Goal: Task Accomplishment & Management: Use online tool/utility

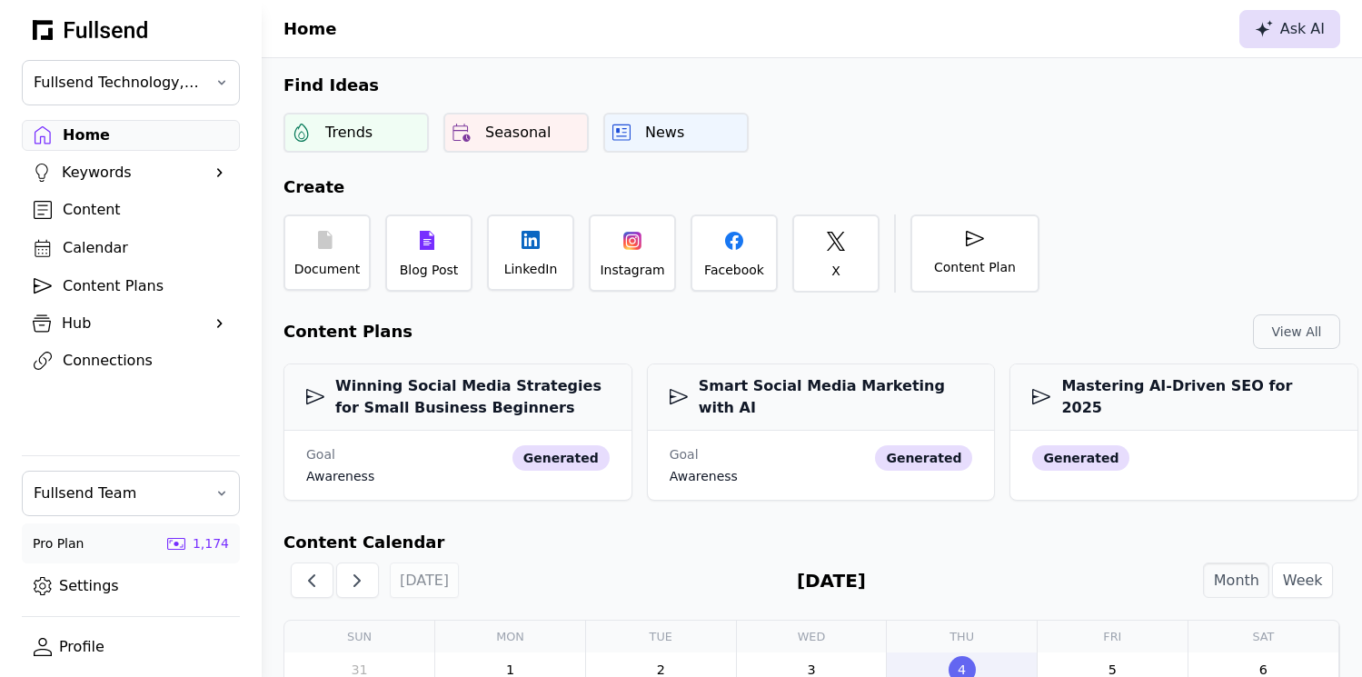
click at [1281, 29] on div "Ask AI" at bounding box center [1290, 29] width 70 height 22
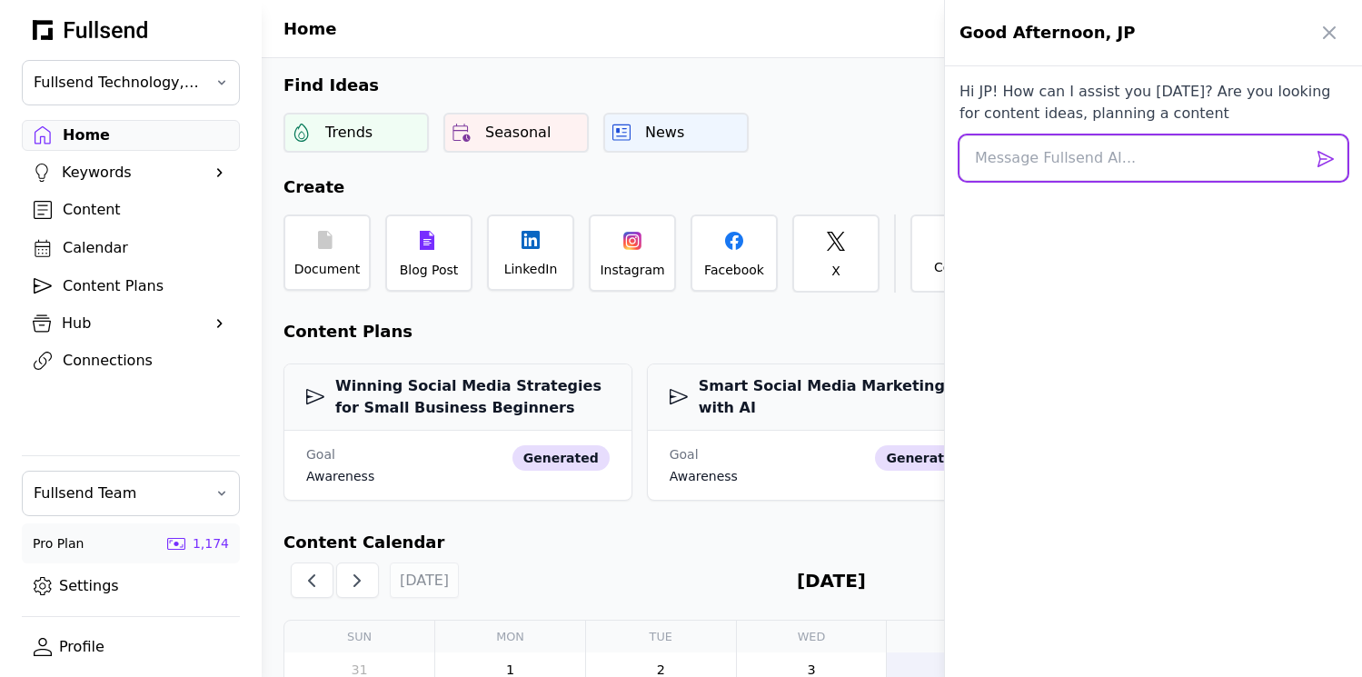
click at [1019, 164] on textarea at bounding box center [1153, 157] width 388 height 45
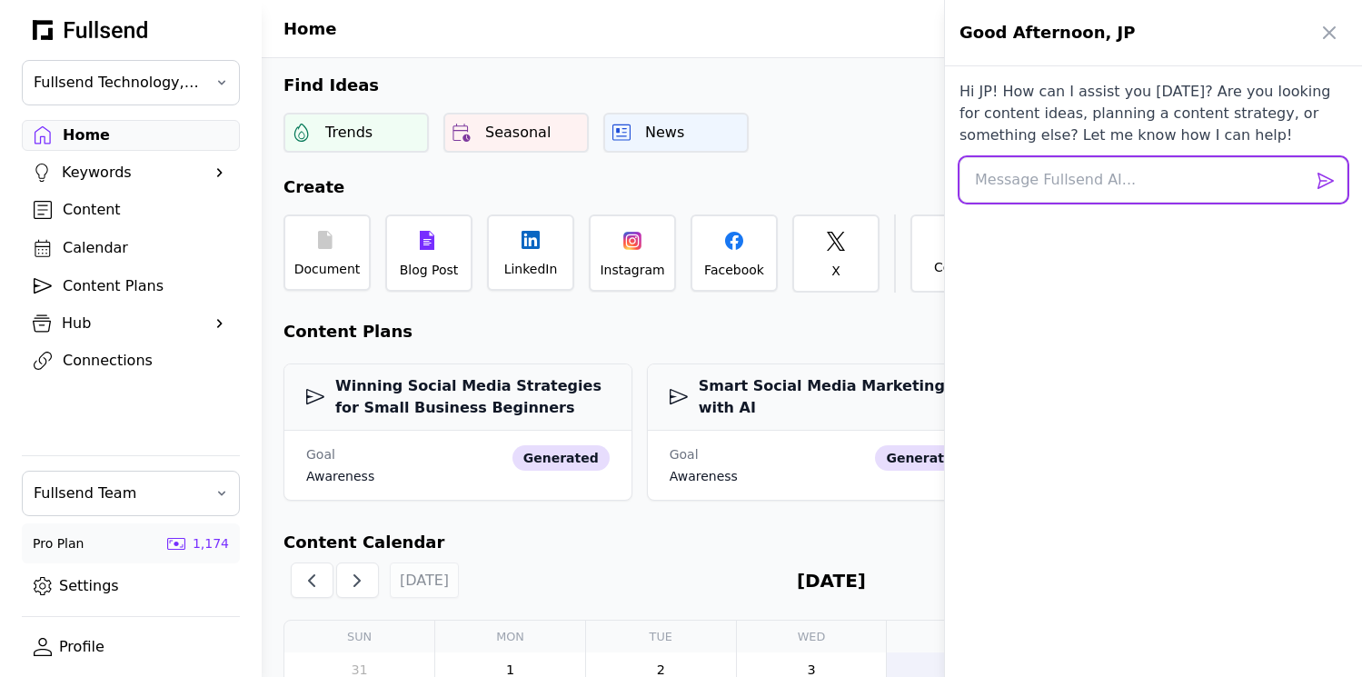
paste textarea "**1. TITLE:** "🔍 SEO Like a Pro: Make AI Your Ally!" **2. TIP:** Begin incorpor…"
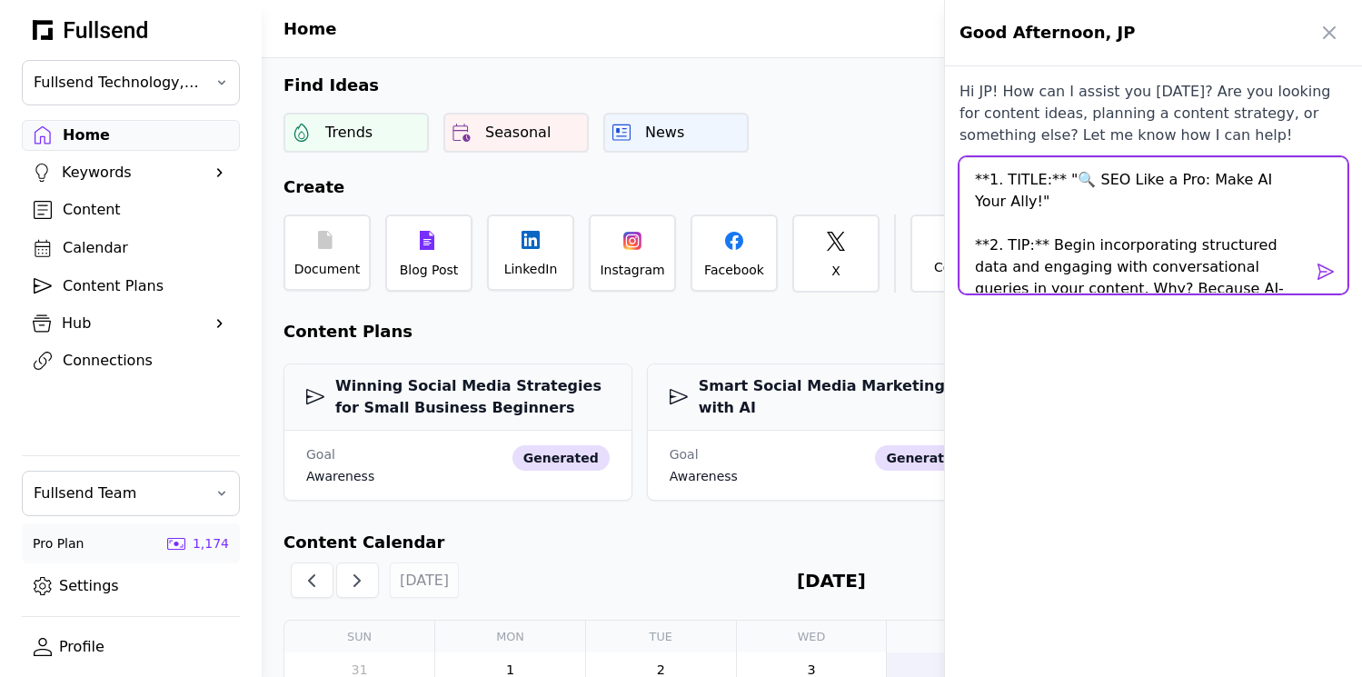
click at [974, 181] on textarea "**1. TITLE:** "🔍 SEO Like a Pro: Make AI Your Ally!" **2. TIP:** Begin incorpor…" at bounding box center [1153, 225] width 388 height 136
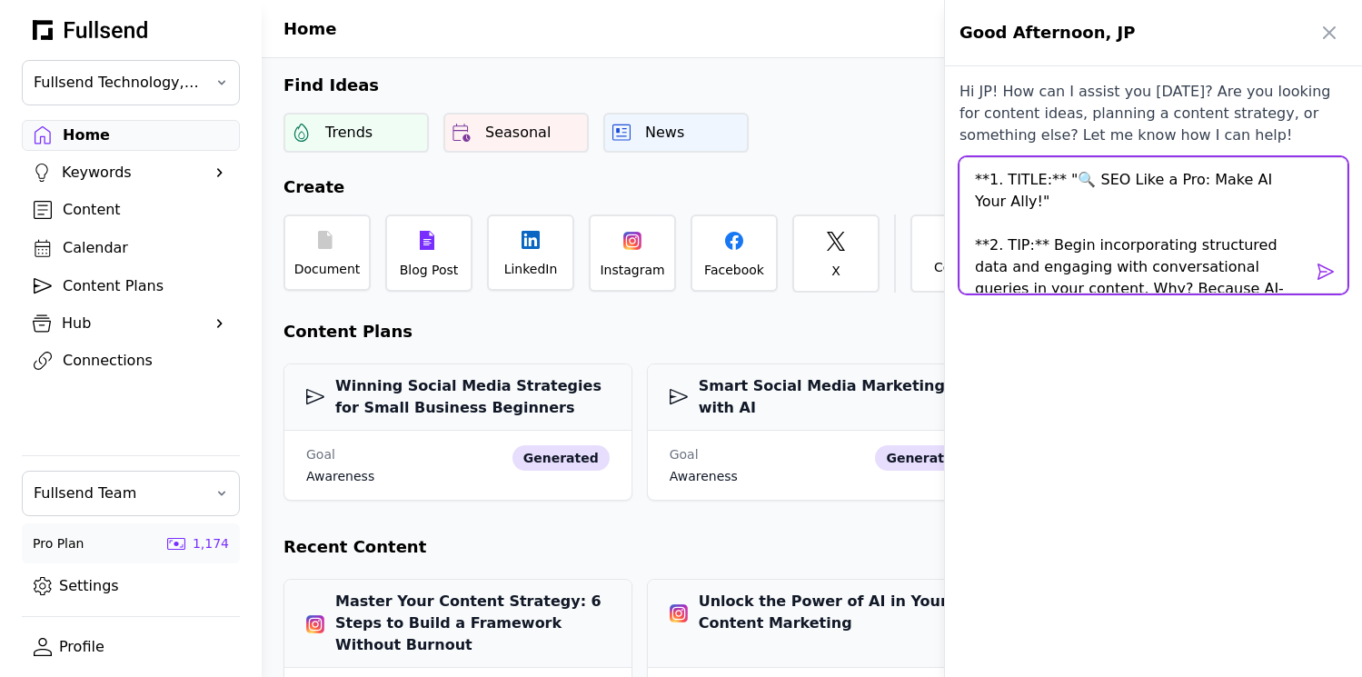
drag, startPoint x: 1263, startPoint y: 273, endPoint x: 895, endPoint y: 78, distance: 416.6
click at [895, 78] on div "Good Afternoon, JP Hi JP! How can I assist you today? Are you looking for conte…" at bounding box center [681, 338] width 1362 height 677
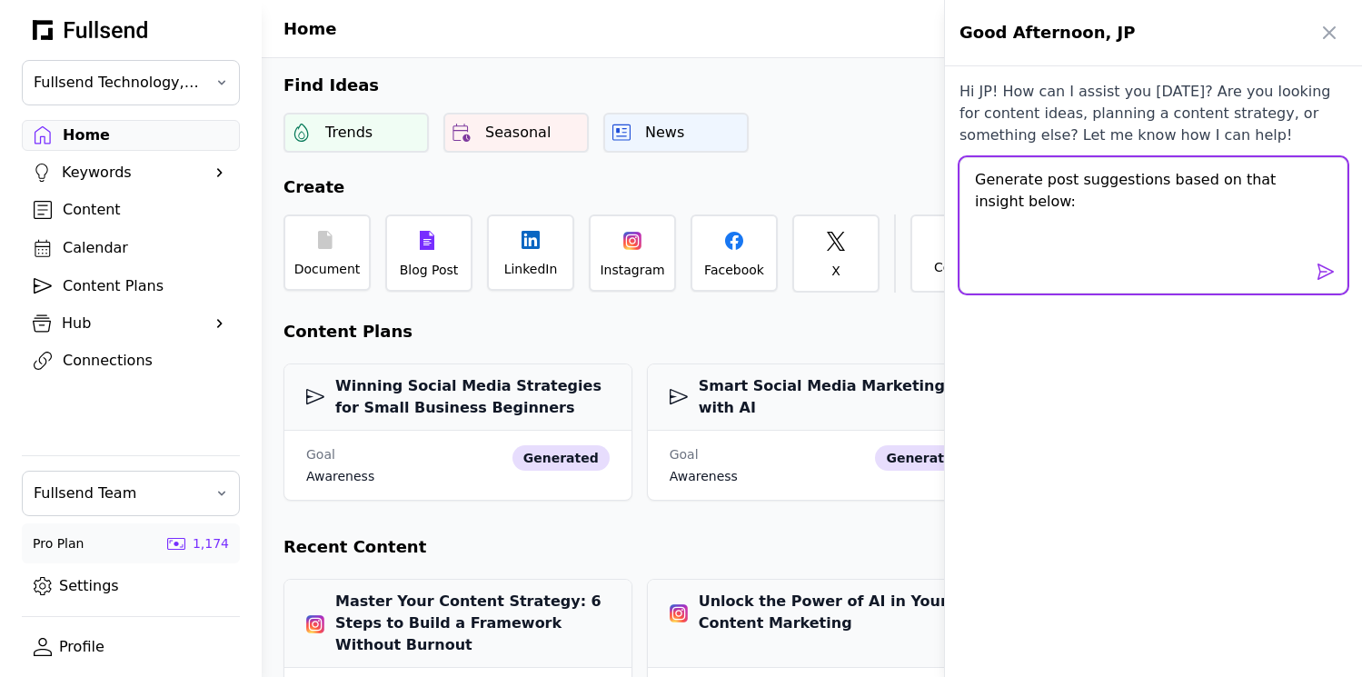
paste textarea "### 1. **AI in Search Engine Optimization (SEO) and Content Creation** - **Insi…"
type textarea "Generate post suggestions based on that insight below: ### 1. **AI in Search En…"
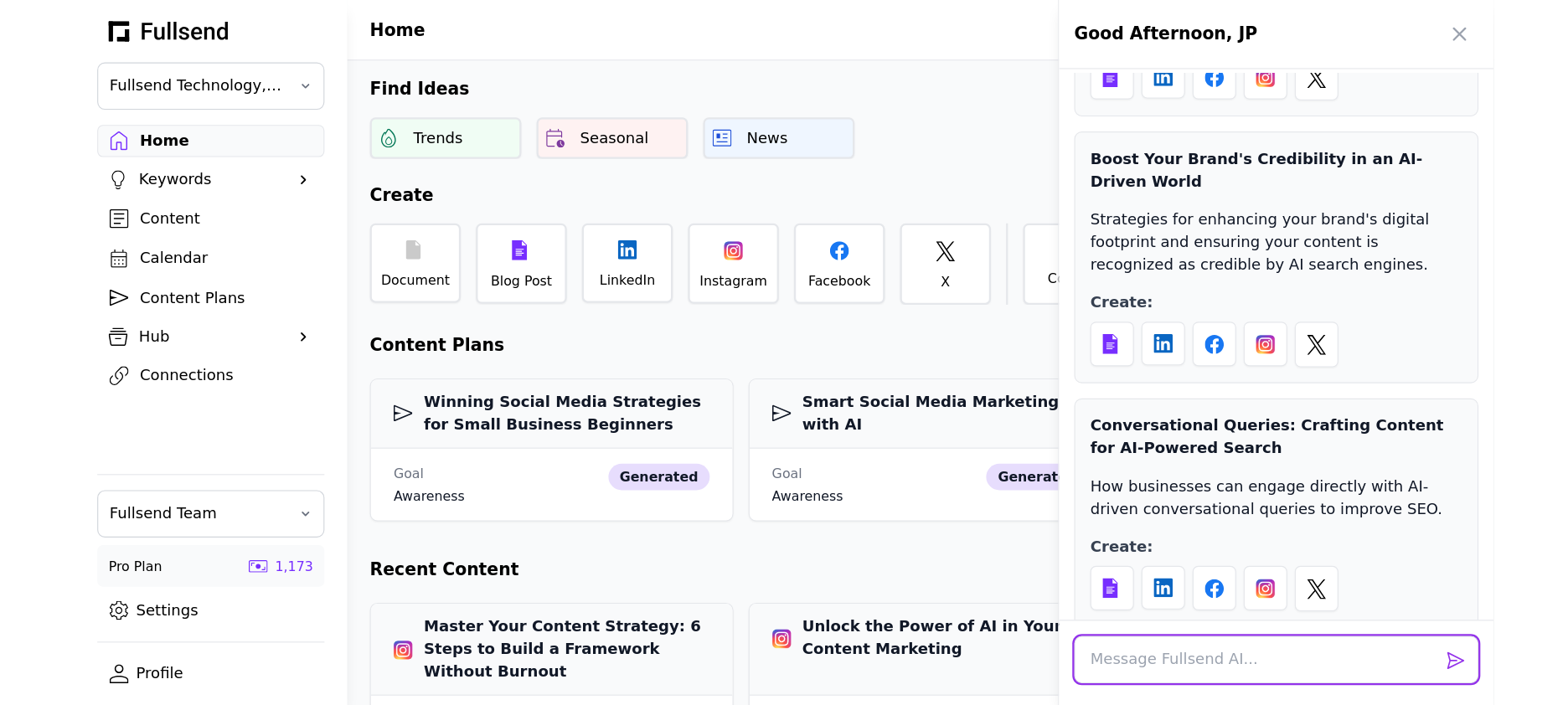
scroll to position [1026, 0]
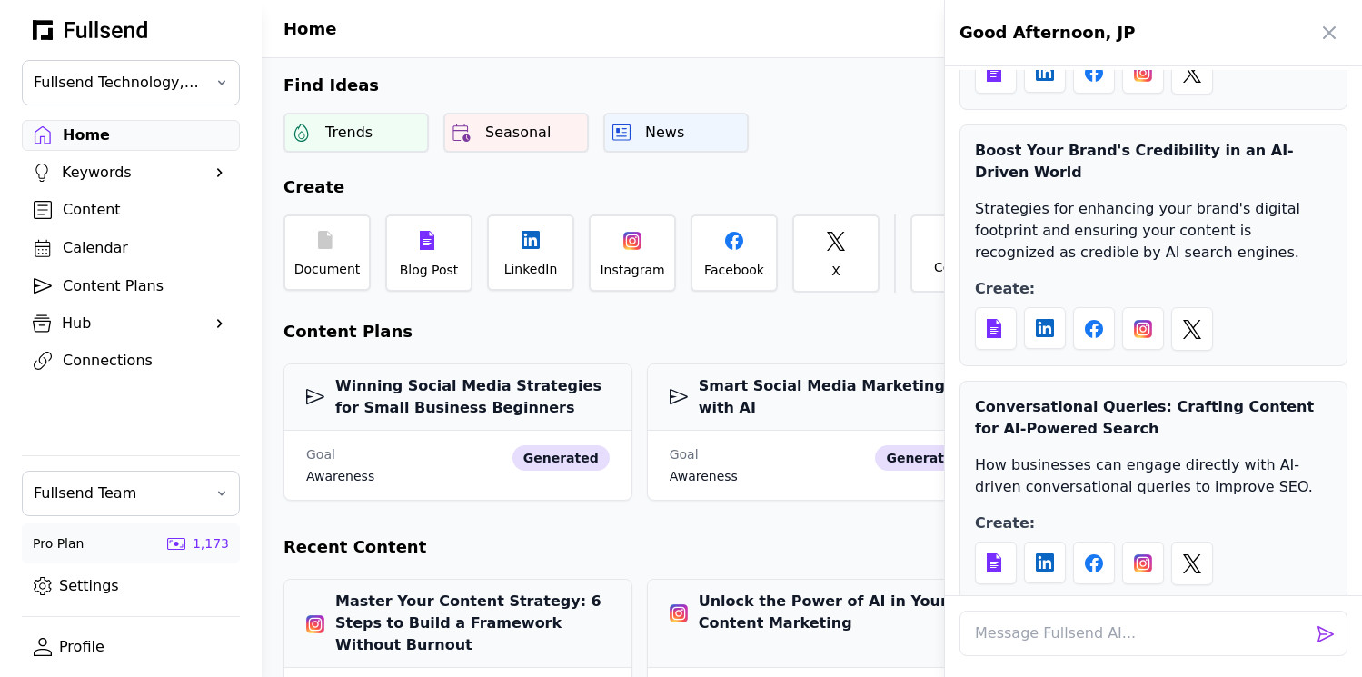
click at [1280, 396] on div "Conversational Queries: Crafting Content for AI-Powered Search" at bounding box center [1153, 418] width 357 height 44
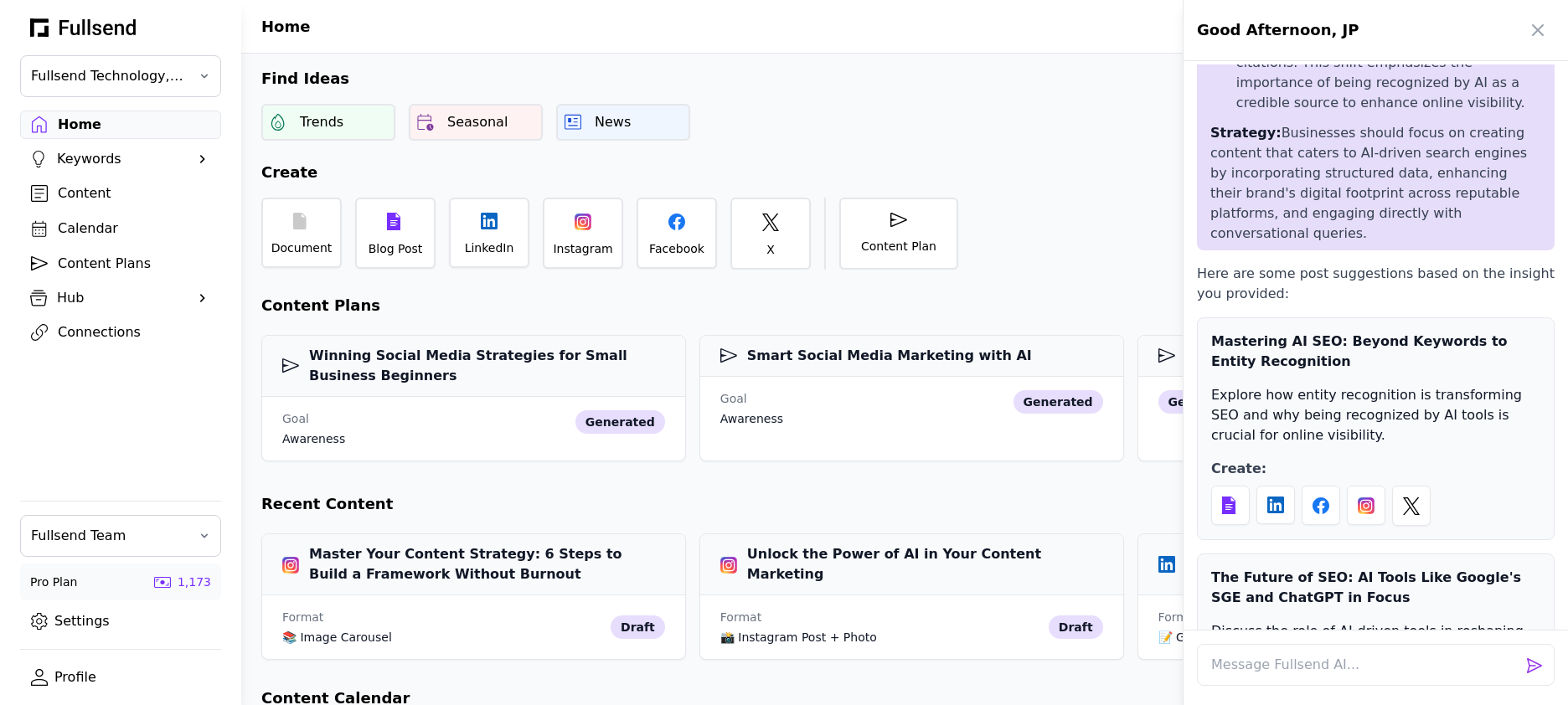
scroll to position [370, 0]
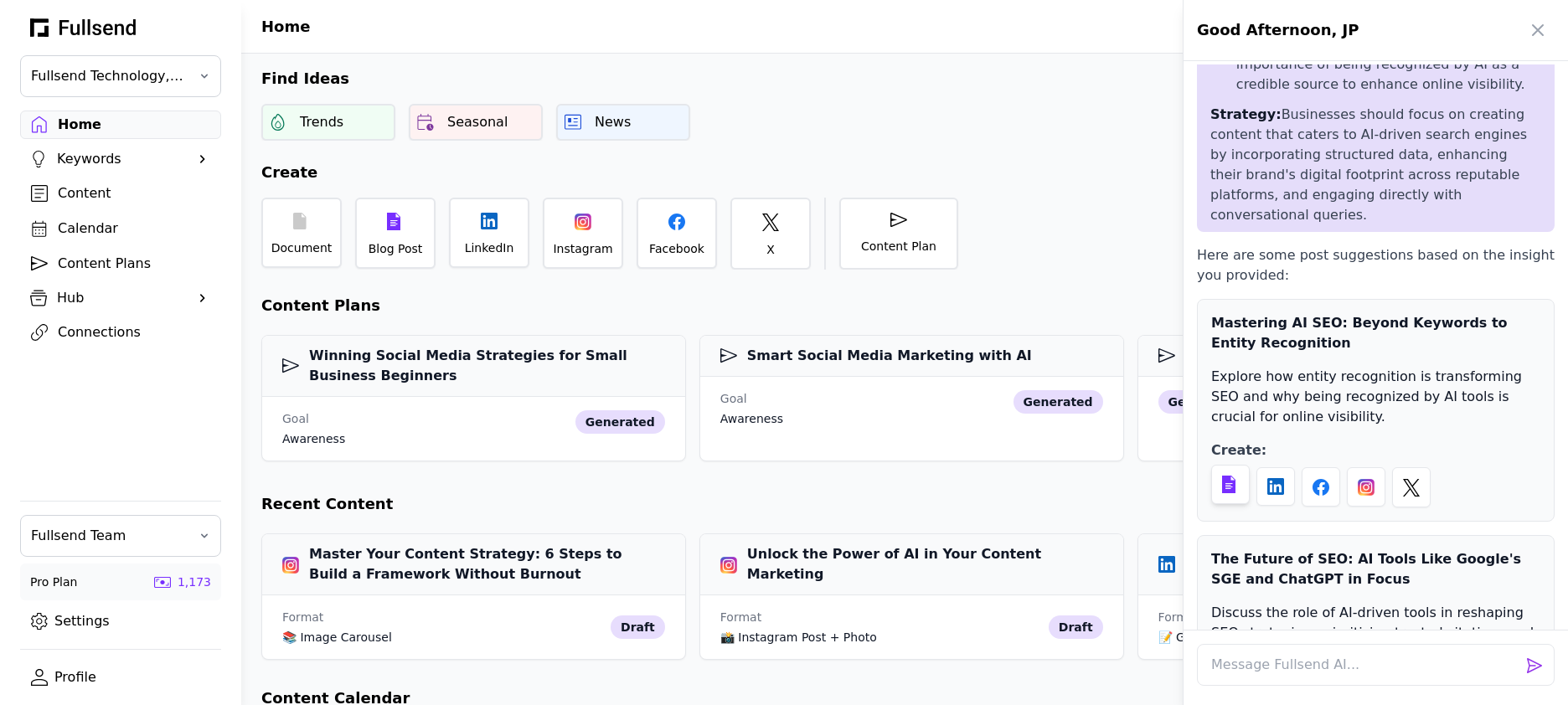
click at [1238, 476] on div at bounding box center [1231, 484] width 17 height 18
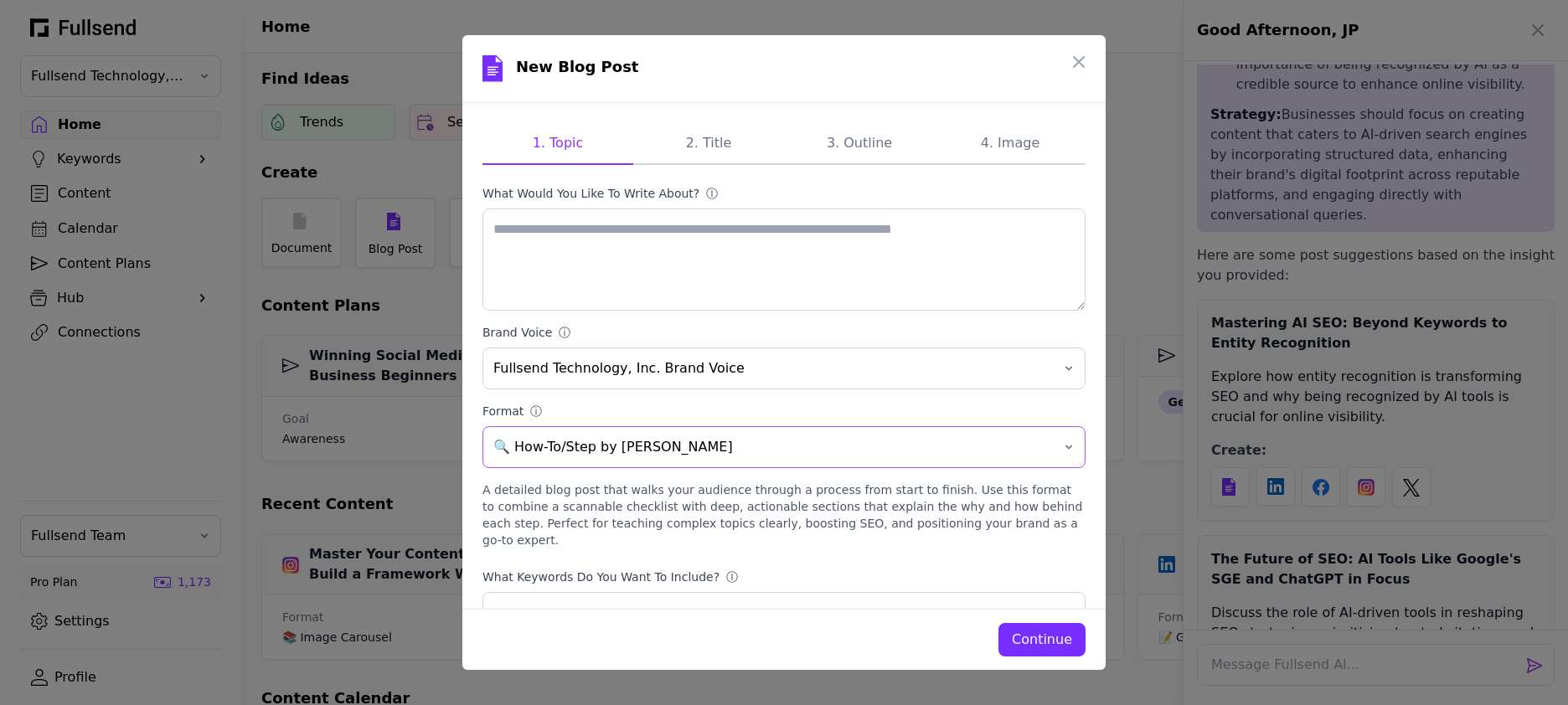
click at [902, 453] on span "🔍 How-To/Step by Step Guide" at bounding box center [772, 447] width 558 height 20
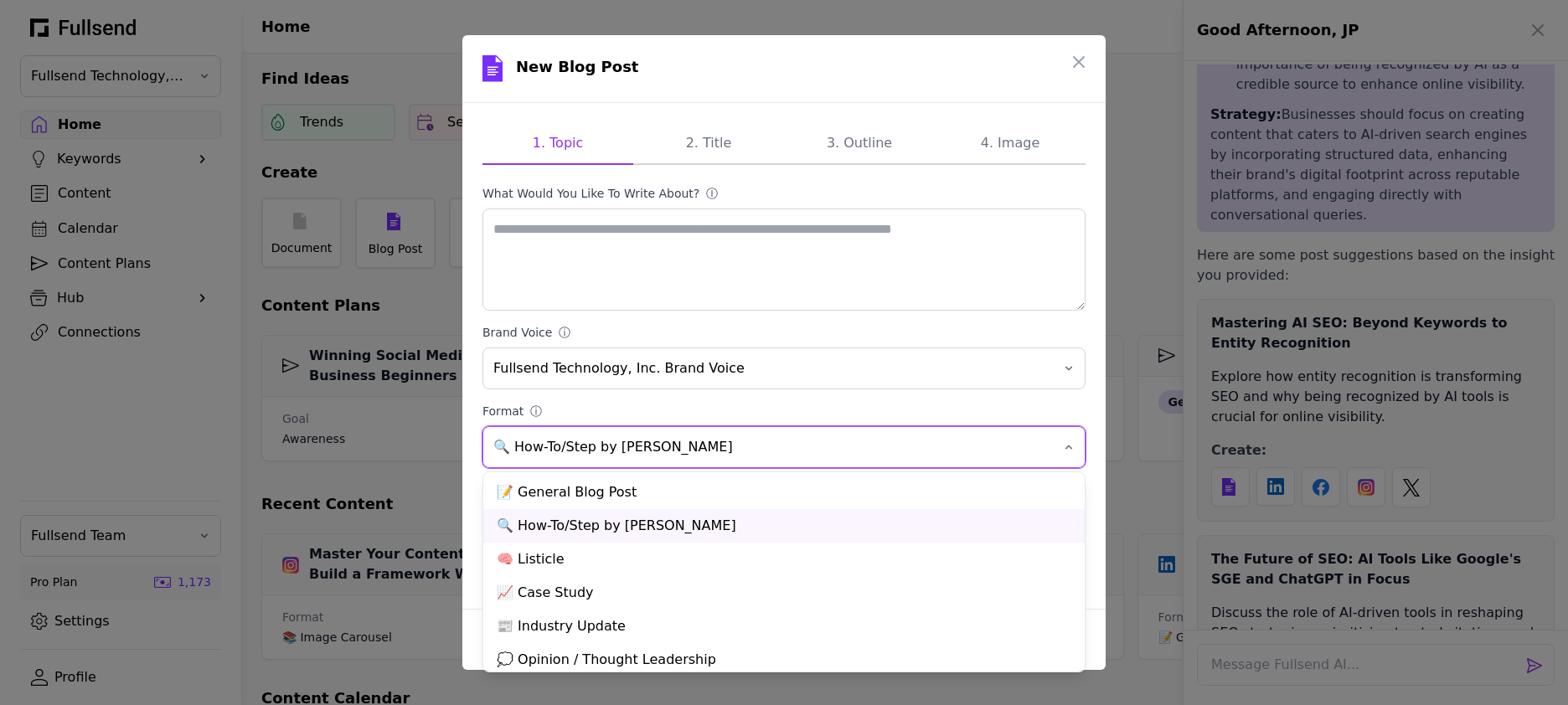
click at [902, 453] on span "🔍 How-To/Step by Step Guide" at bounding box center [772, 447] width 558 height 20
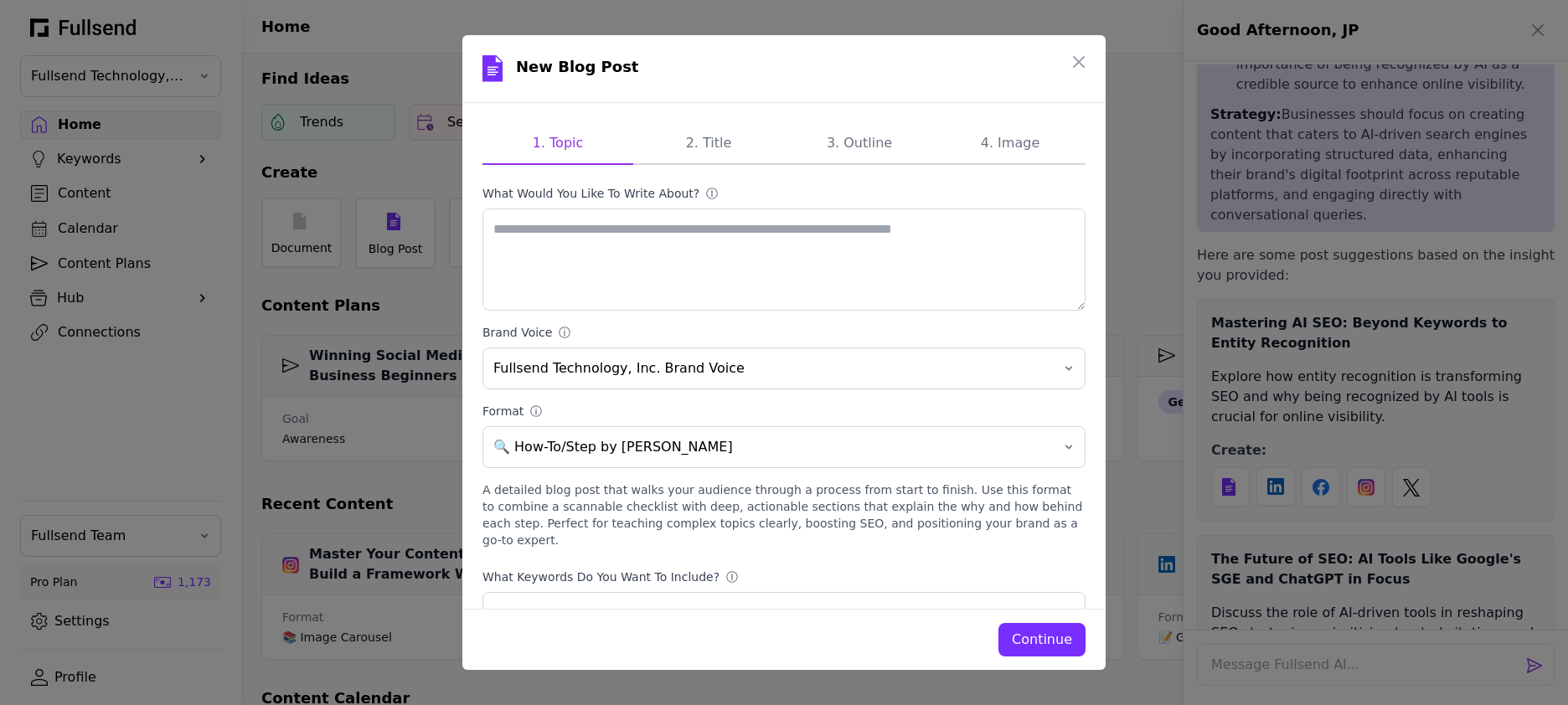
click at [1022, 623] on div "Continue" at bounding box center [1042, 640] width 60 height 20
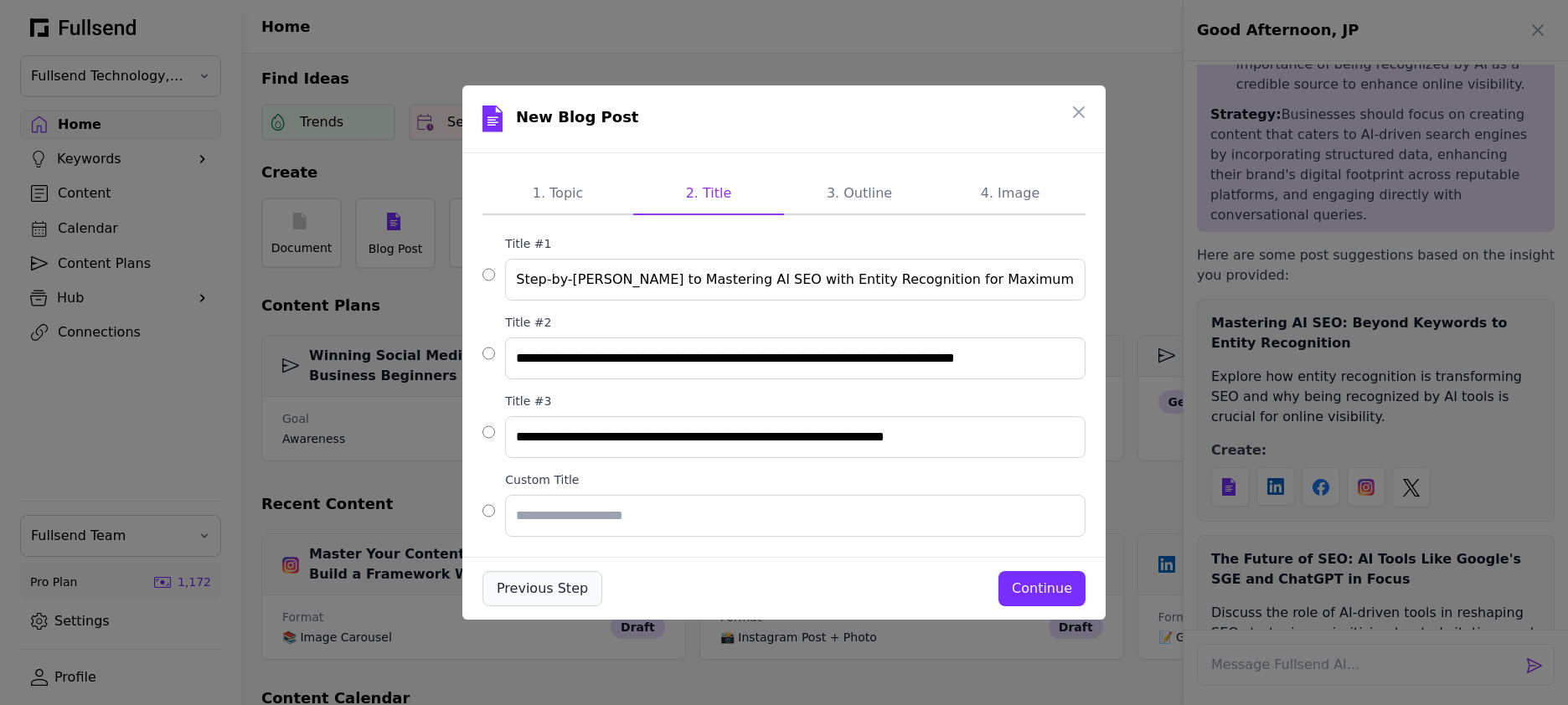
click at [525, 583] on div "Previous Step" at bounding box center [542, 589] width 91 height 20
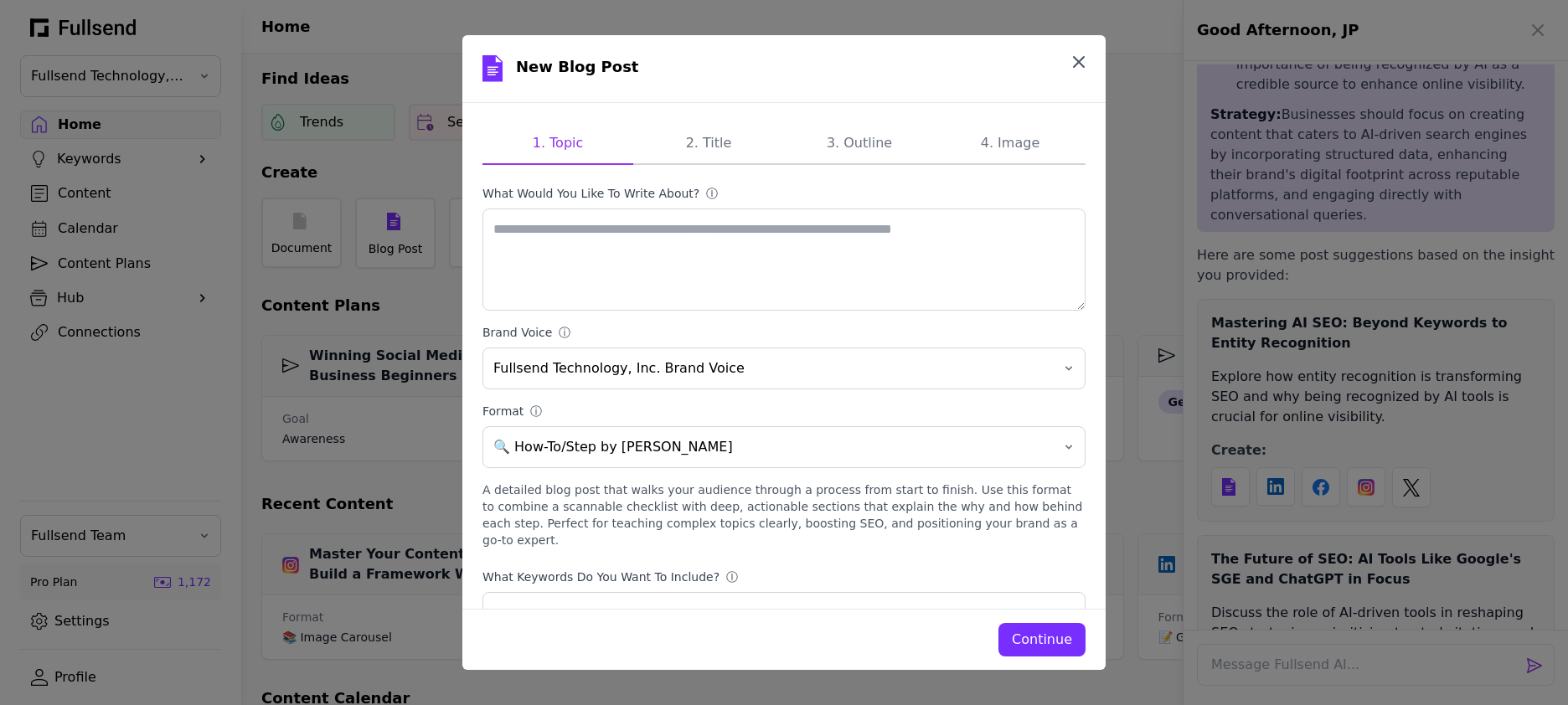
click at [1082, 57] on icon "button" at bounding box center [1079, 62] width 10 height 10
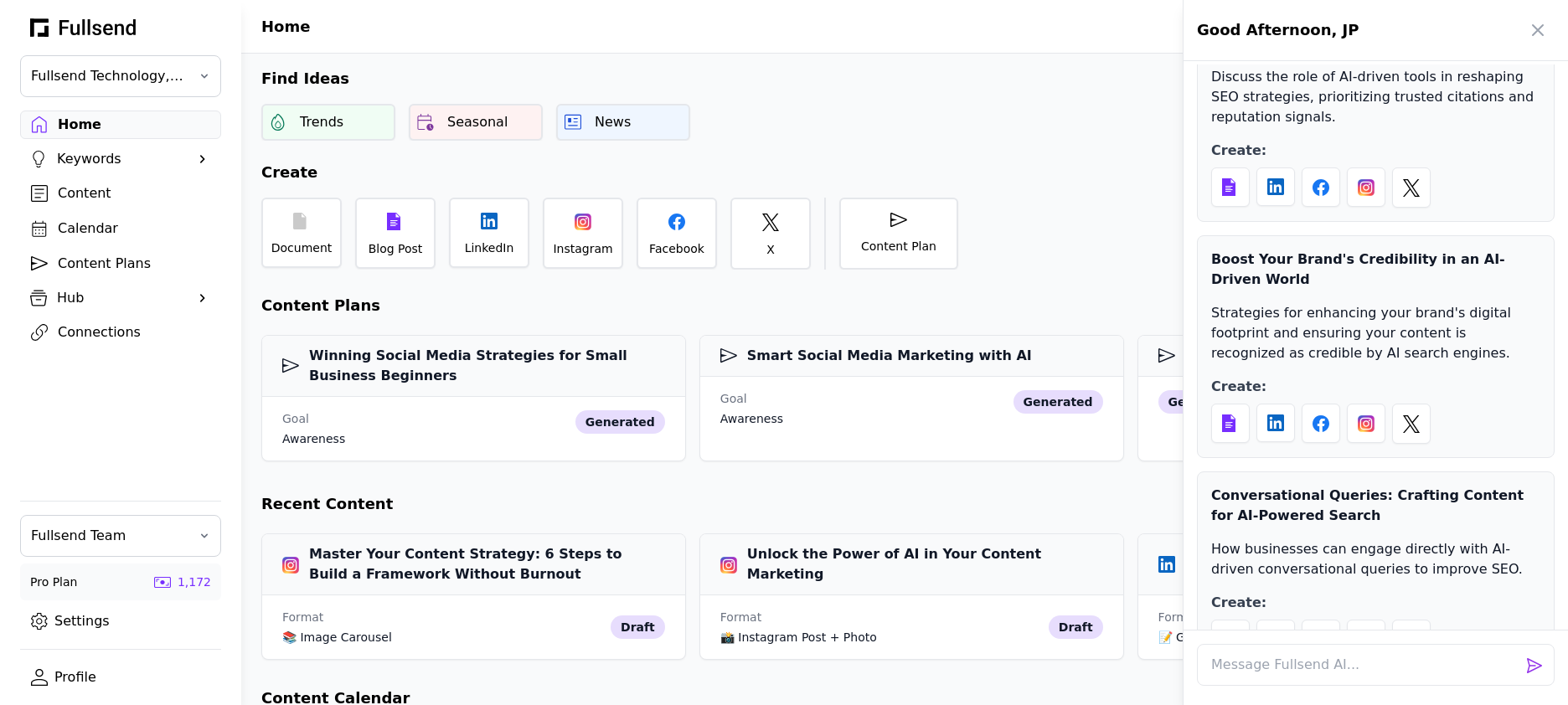
scroll to position [945, 0]
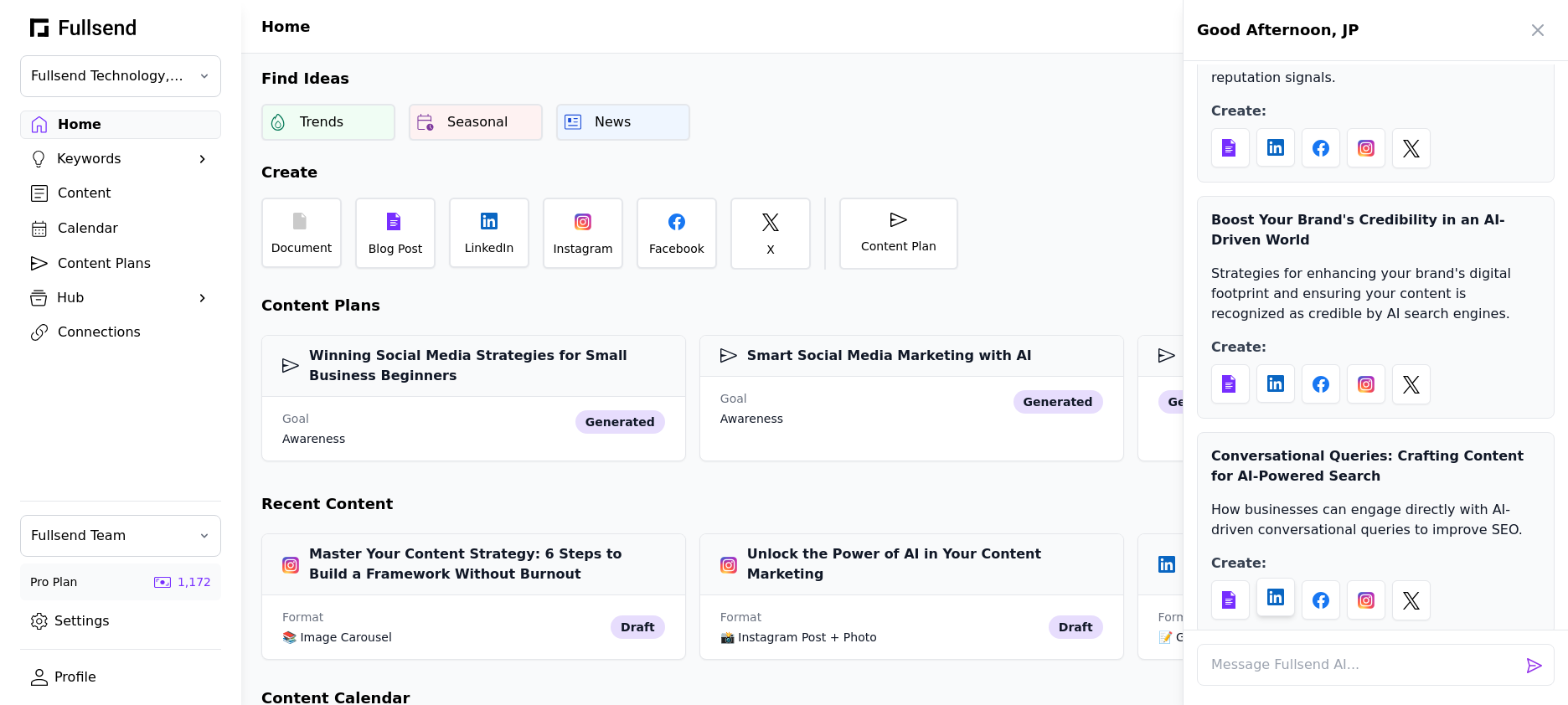
click at [1255, 578] on div at bounding box center [1276, 597] width 39 height 39
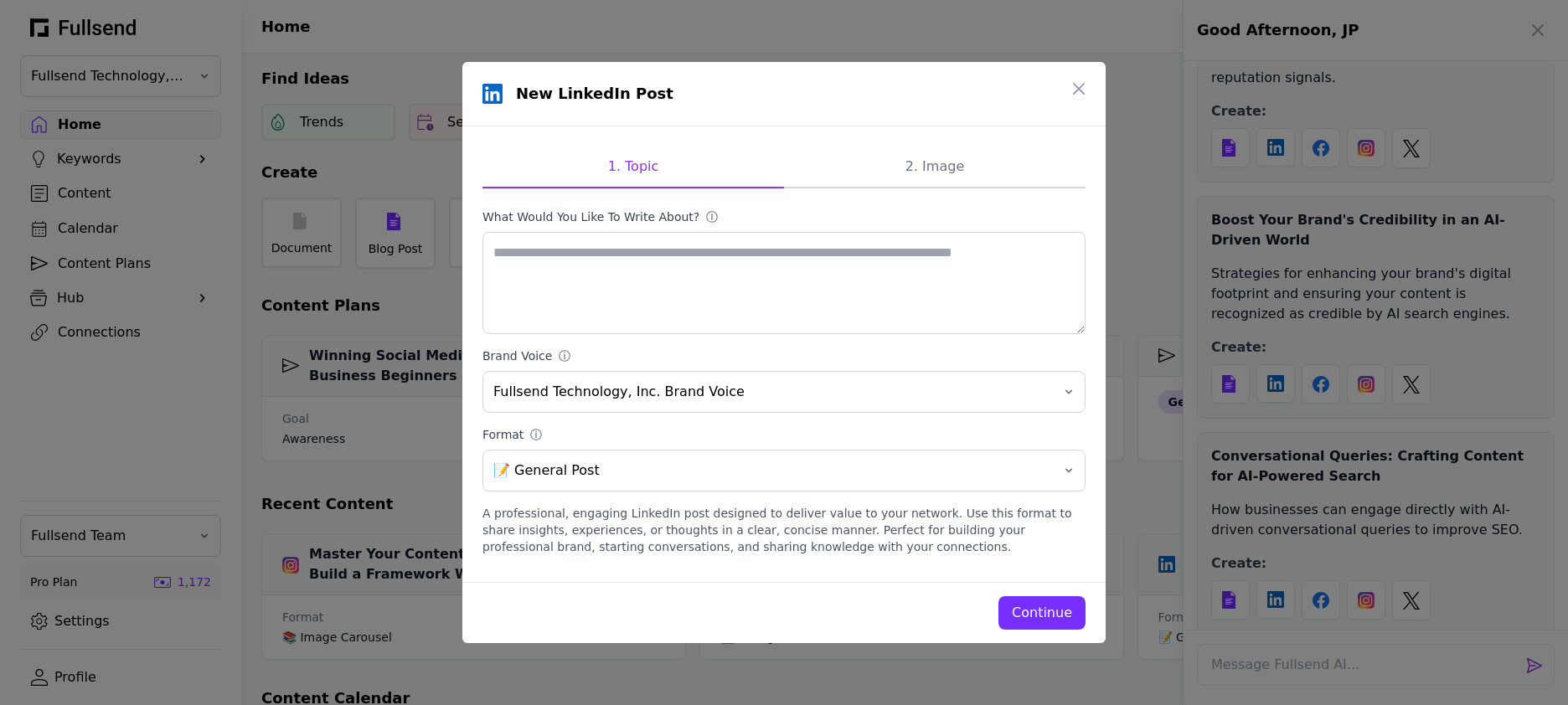
click at [1048, 610] on div "Continue" at bounding box center [1042, 613] width 60 height 20
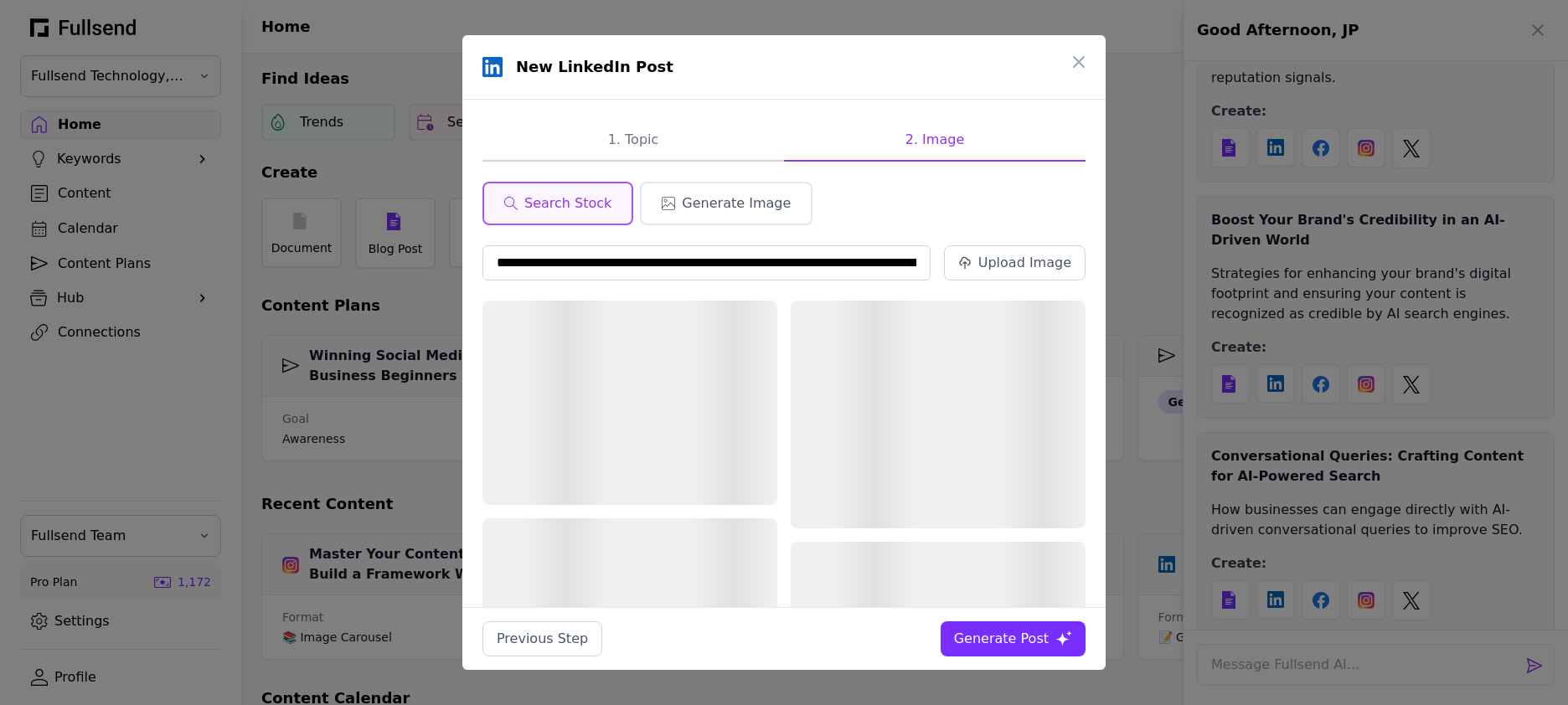
scroll to position [0, 227]
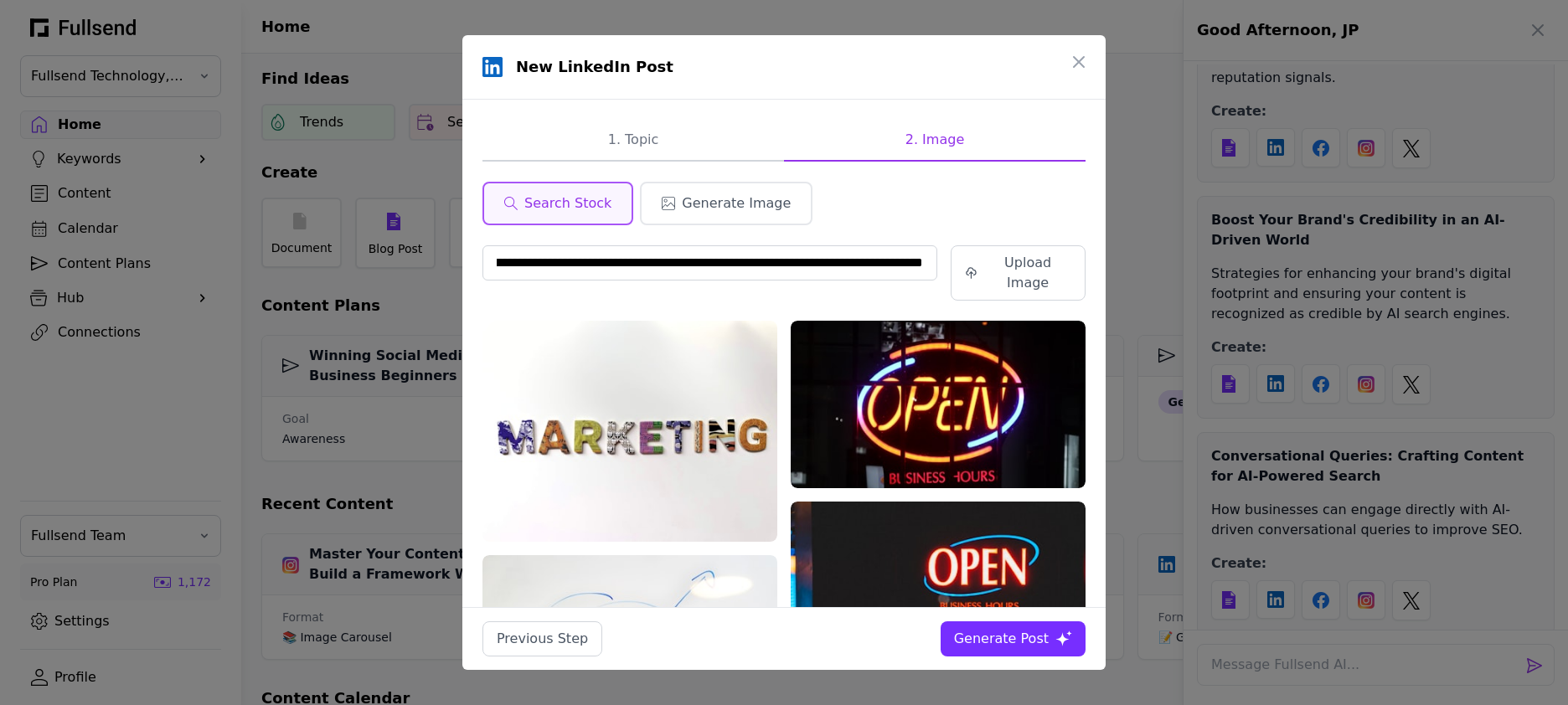
click at [1017, 623] on div "Generate Post" at bounding box center [1001, 639] width 95 height 20
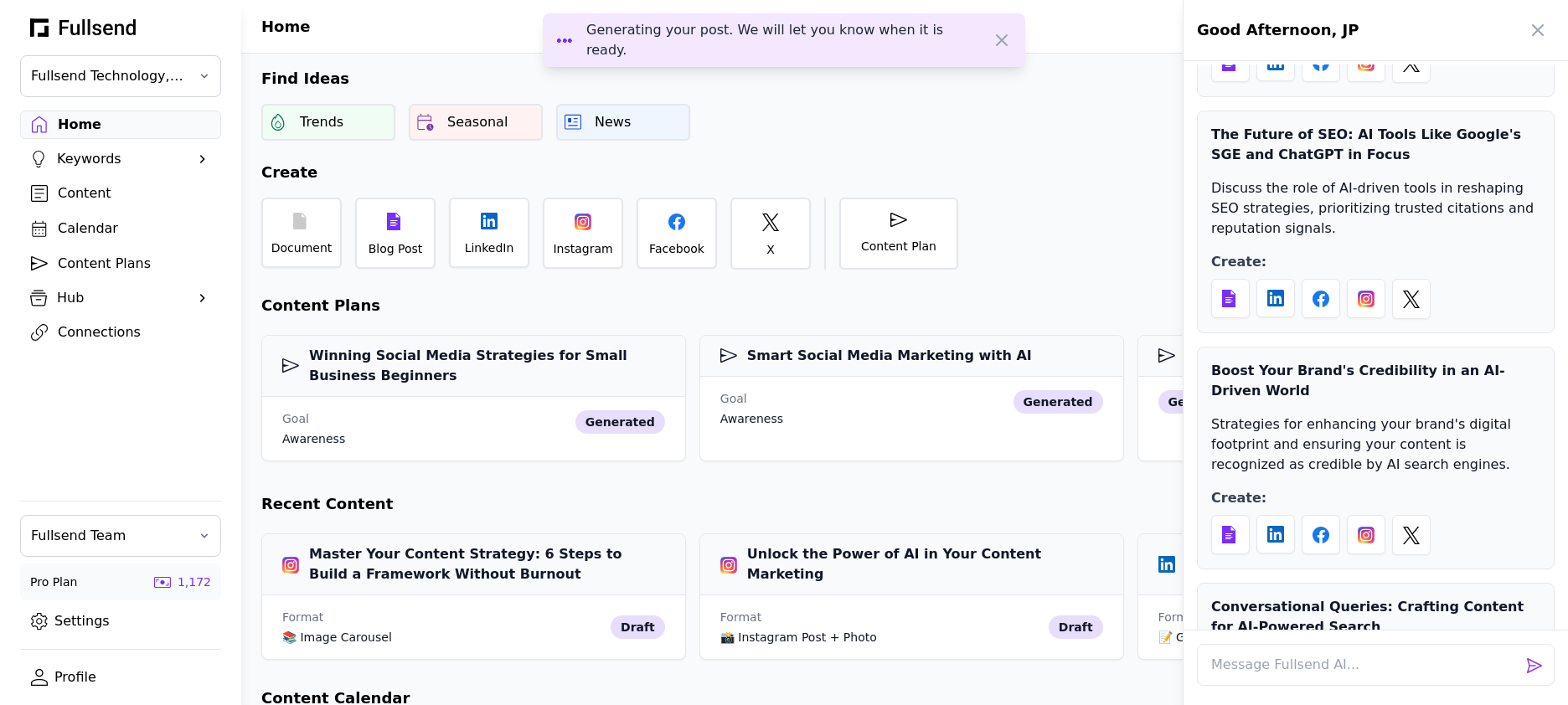
scroll to position [793, 0]
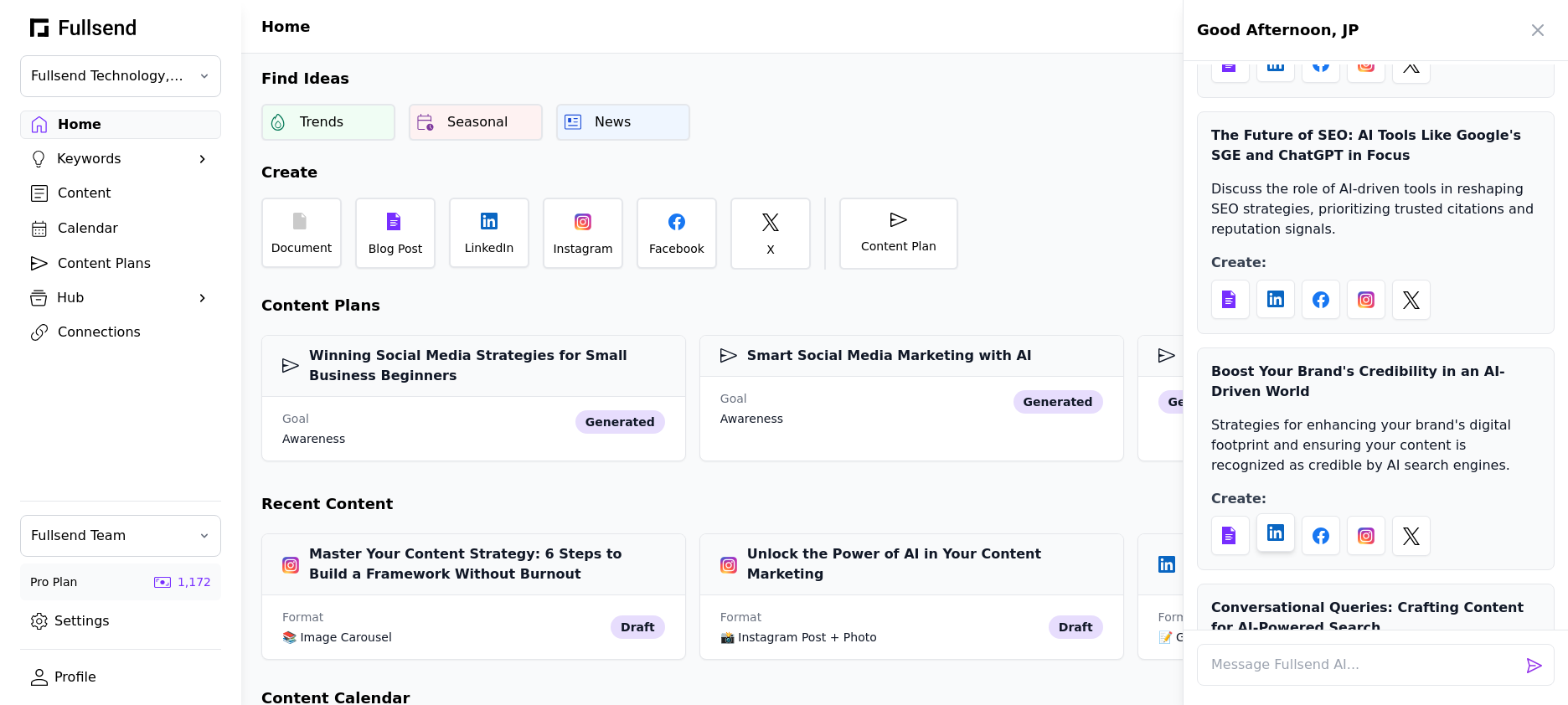
click at [1255, 524] on icon at bounding box center [1276, 533] width 17 height 17
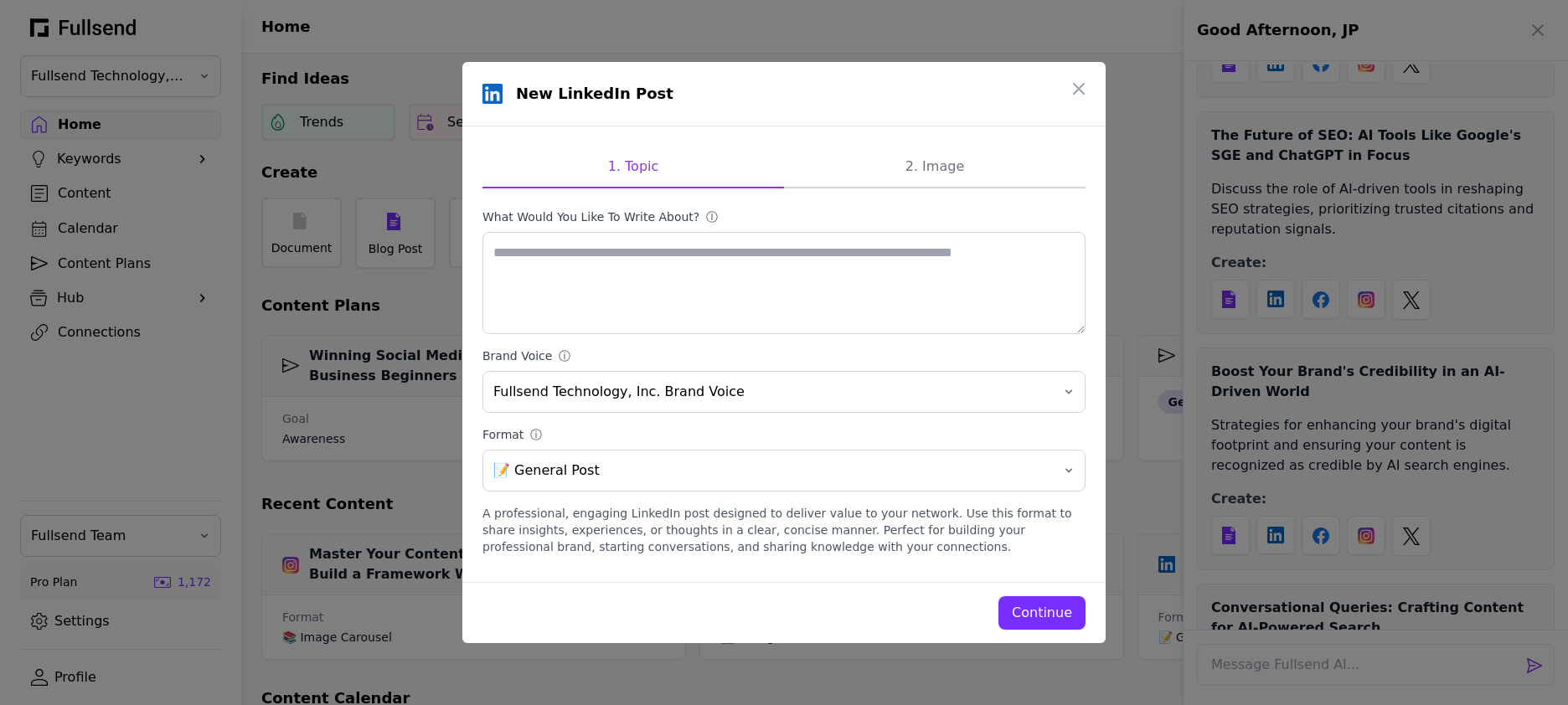
click at [1068, 605] on div "Continue" at bounding box center [1042, 613] width 60 height 20
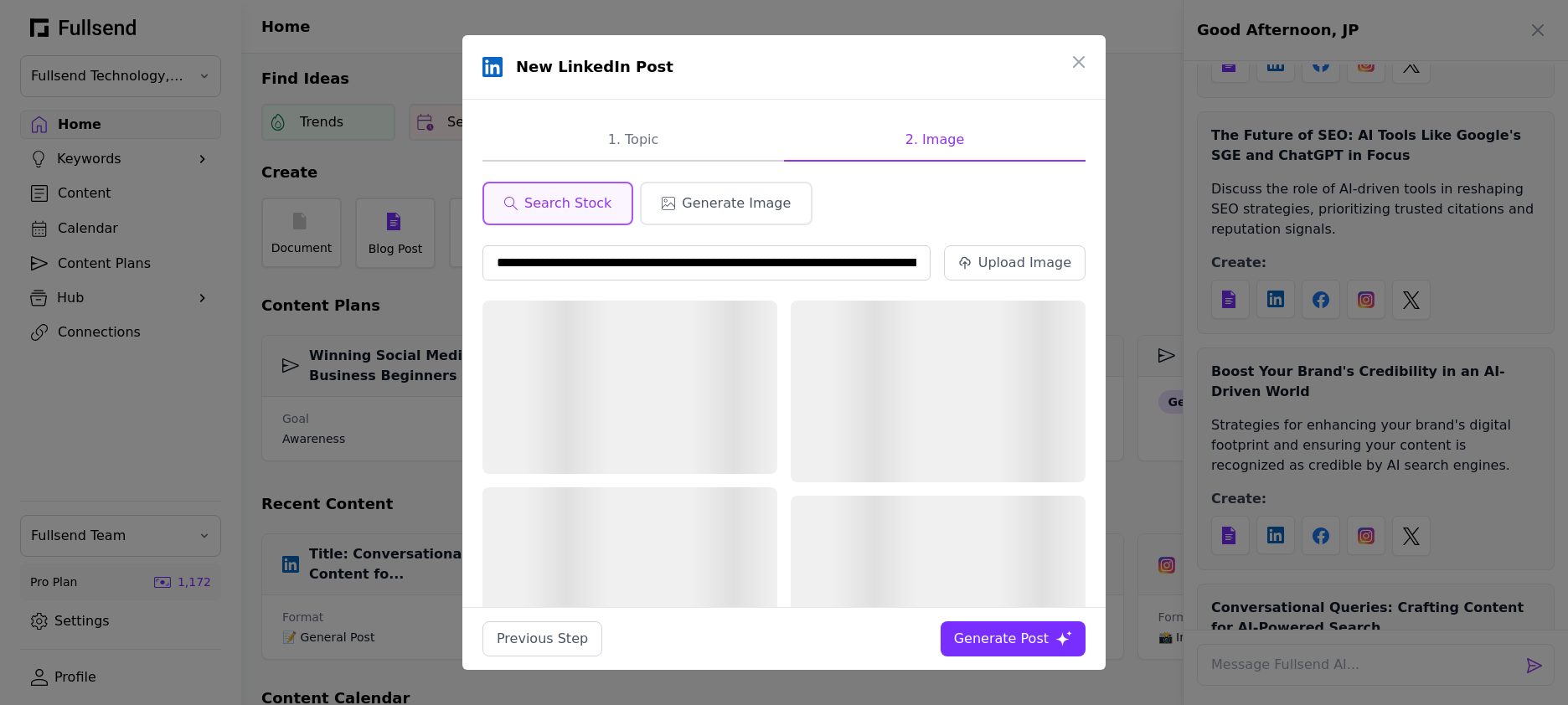
scroll to position [0, 196]
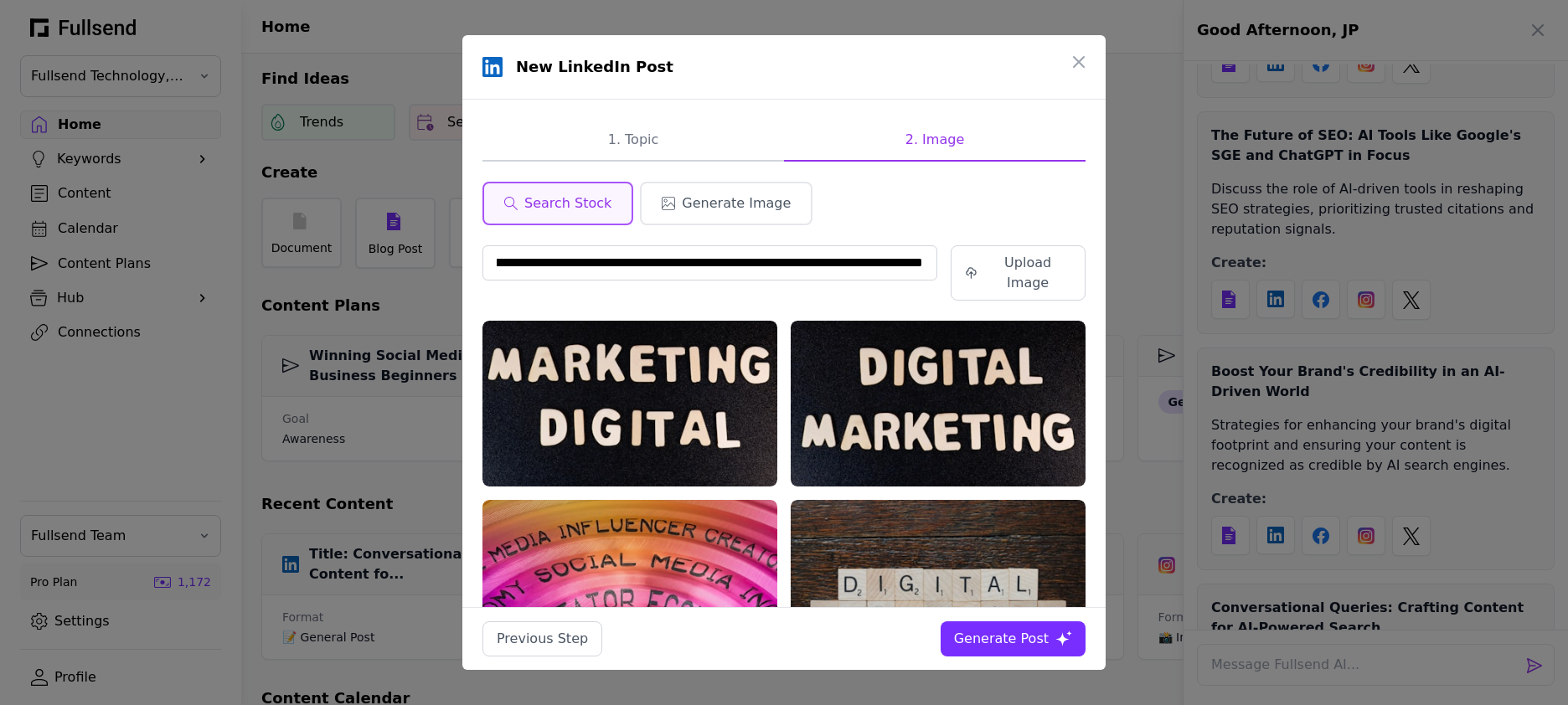
click at [1021, 623] on div "Generate Post" at bounding box center [1001, 639] width 95 height 20
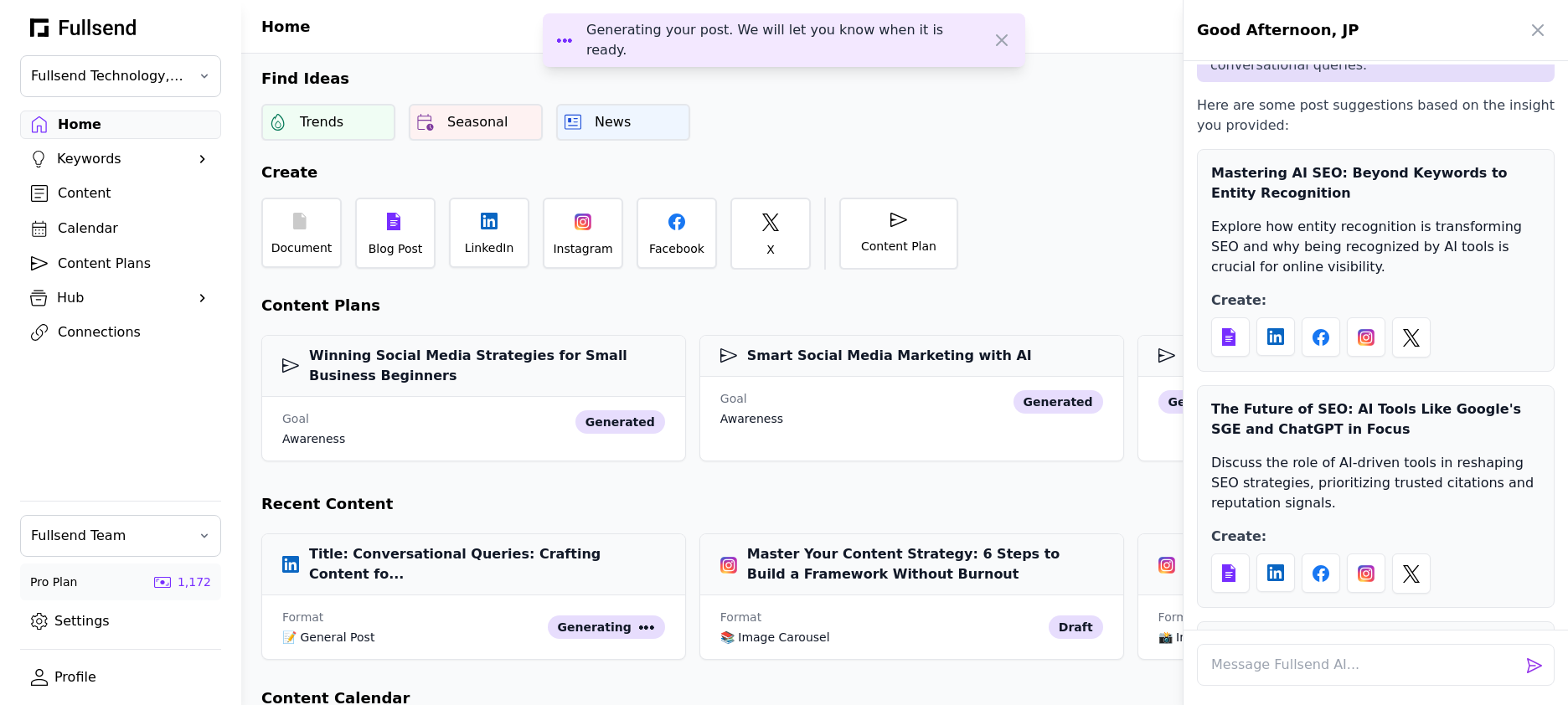
scroll to position [518, 0]
click at [1255, 552] on div at bounding box center [1276, 571] width 39 height 39
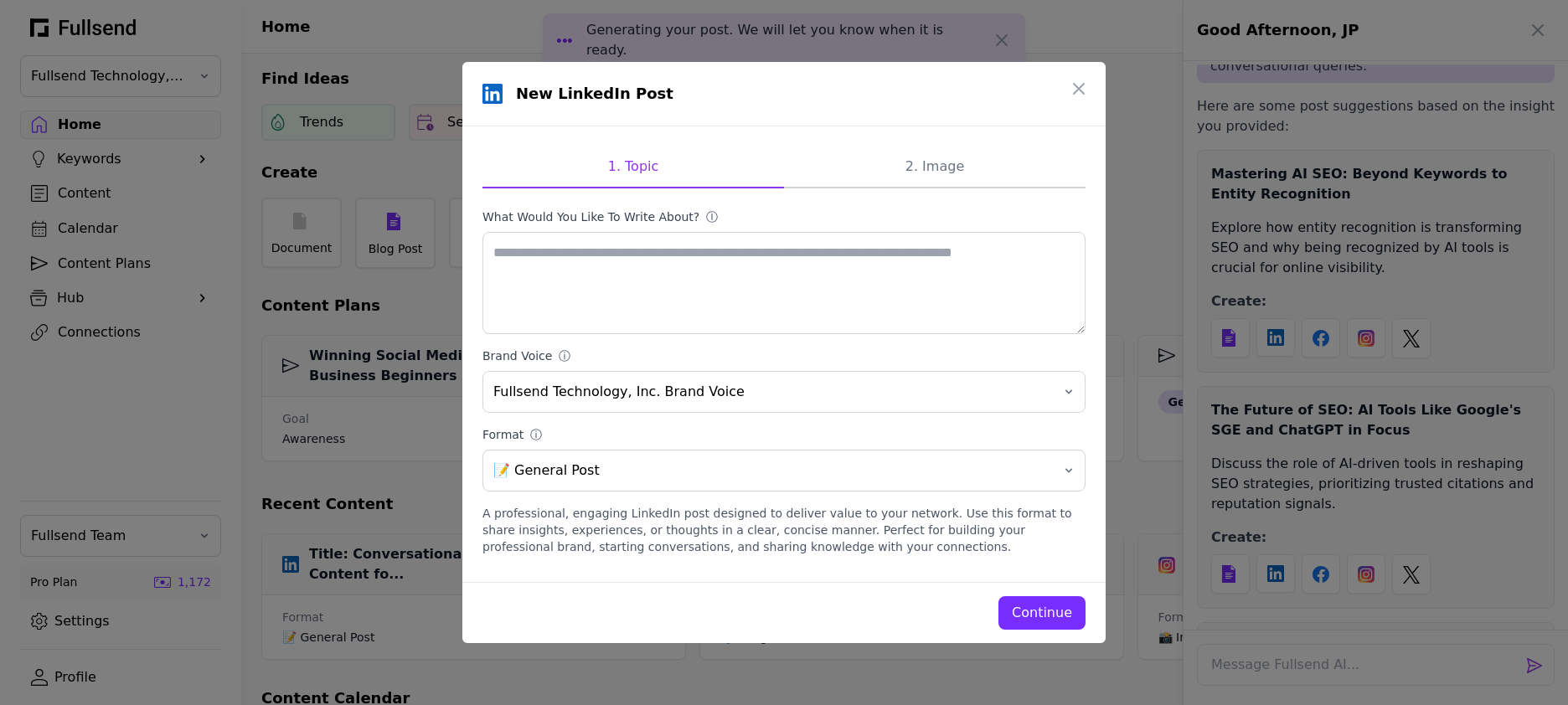
click at [1034, 611] on div "Continue" at bounding box center [1042, 613] width 60 height 20
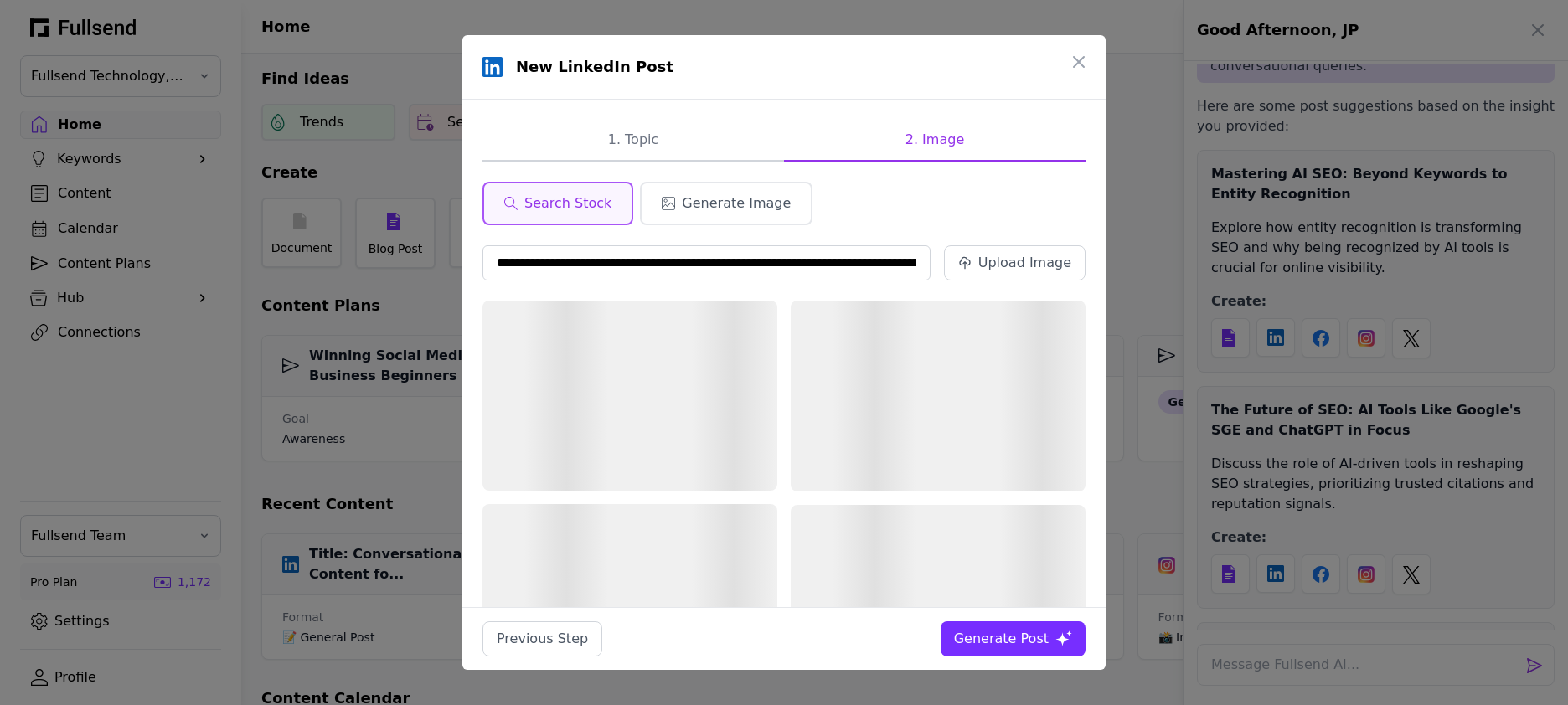
scroll to position [0, 220]
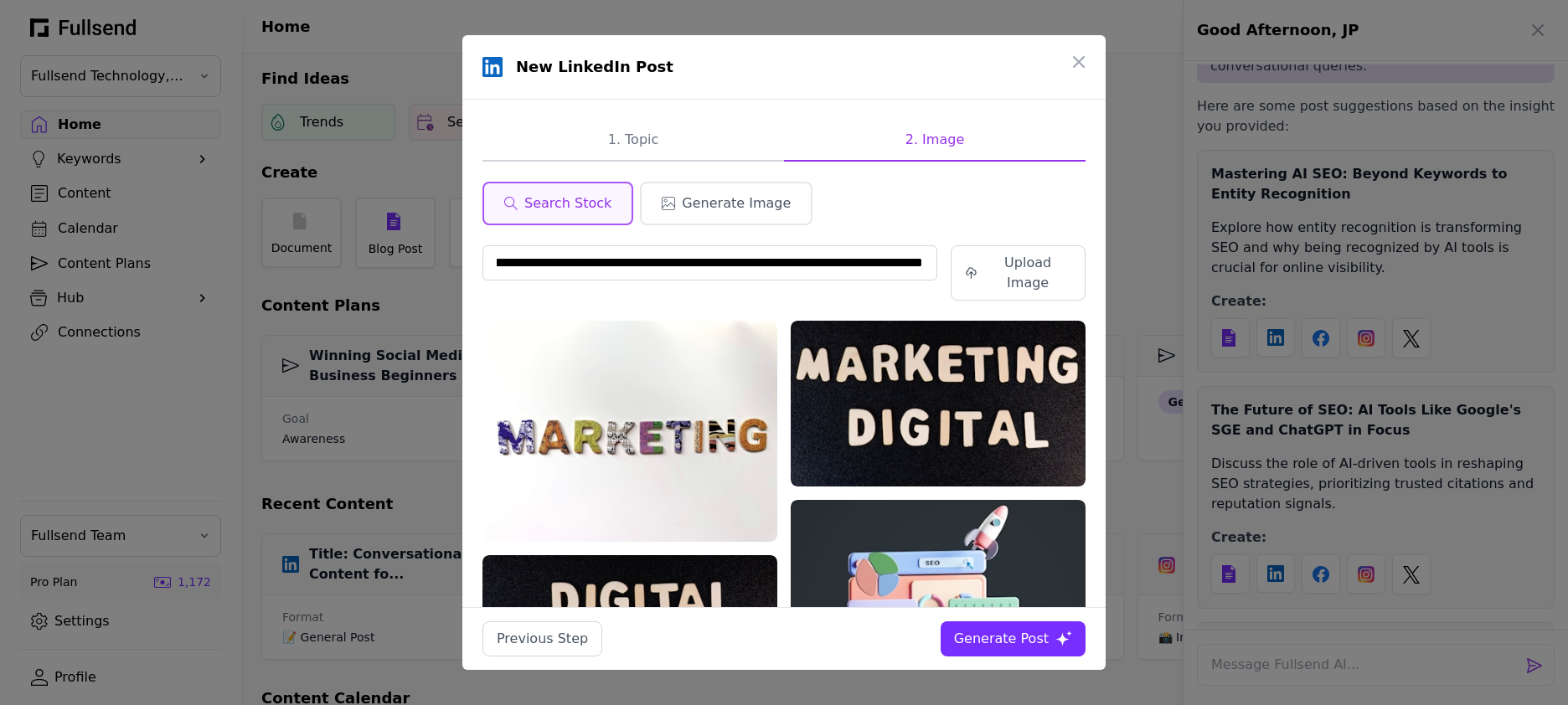
click at [1011, 623] on div "Generate Post" at bounding box center [1001, 639] width 95 height 20
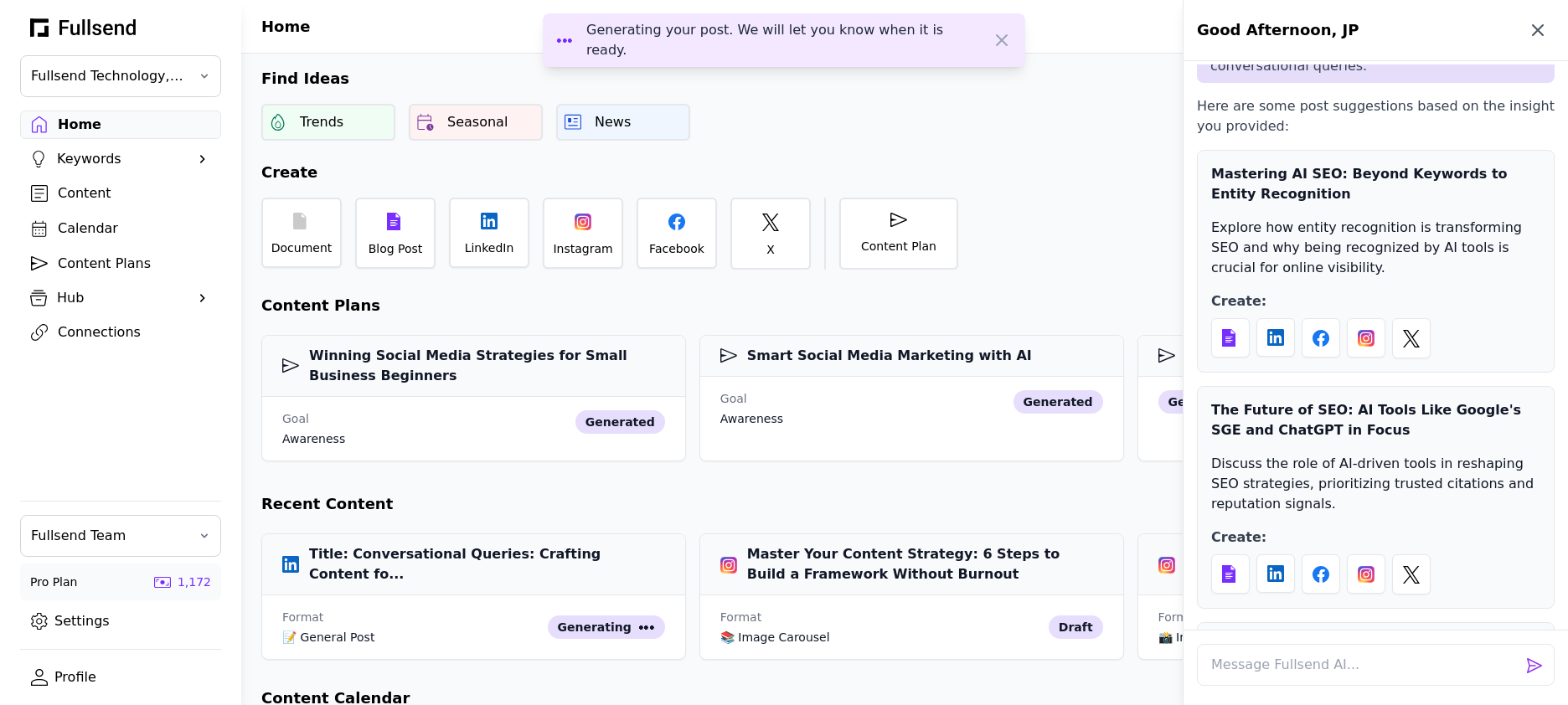
click at [1255, 31] on icon "button" at bounding box center [1538, 30] width 20 height 20
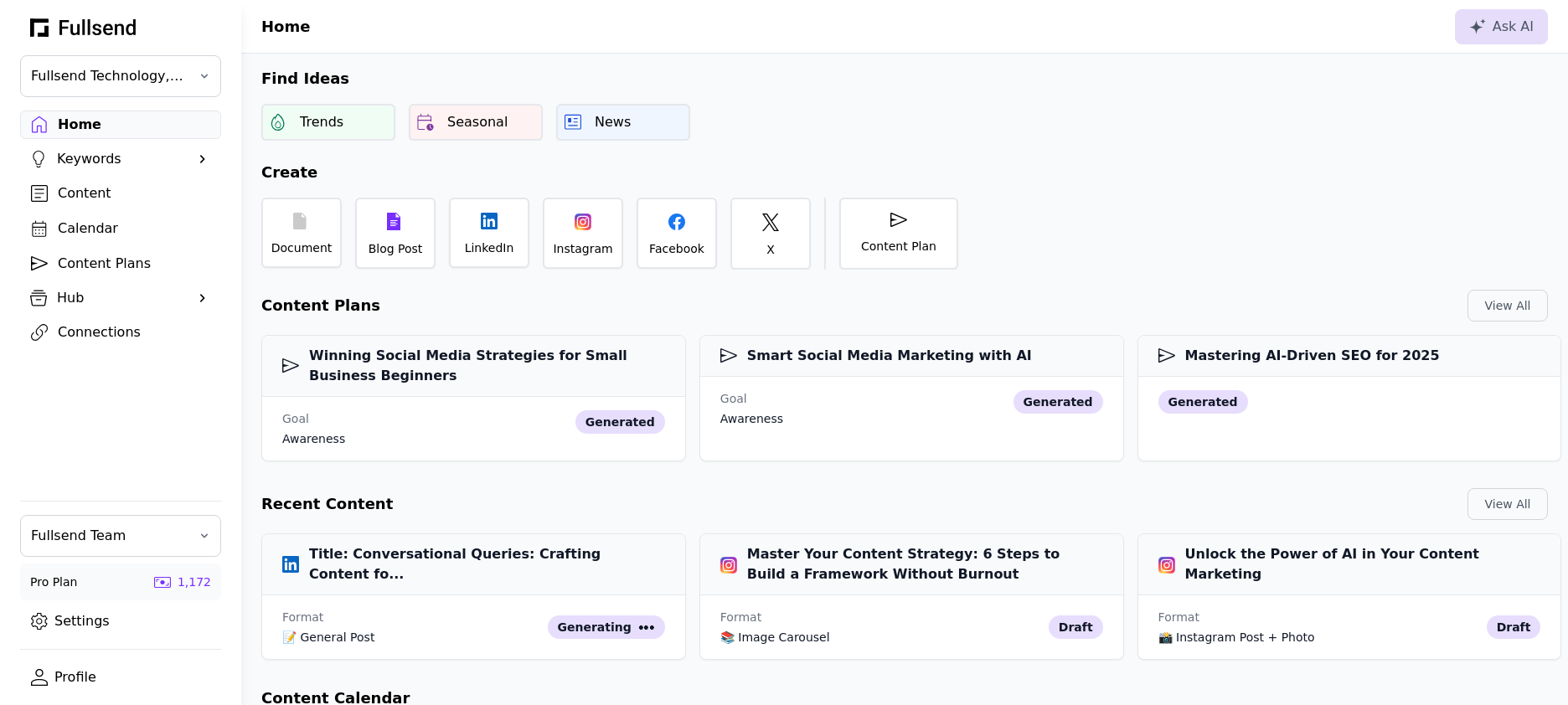
click at [96, 192] on div "Content" at bounding box center [134, 194] width 152 height 20
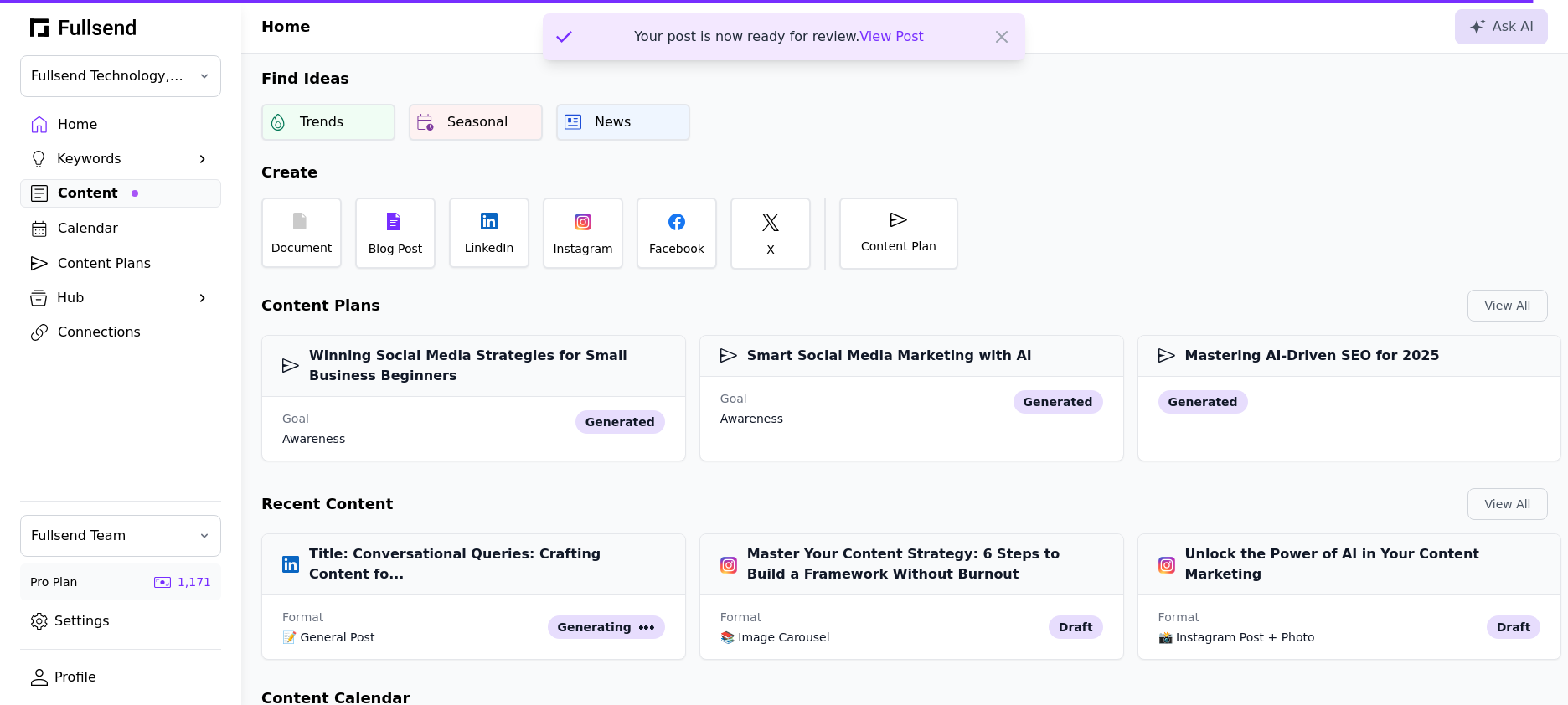
click at [891, 42] on span "View Post" at bounding box center [891, 36] width 65 height 16
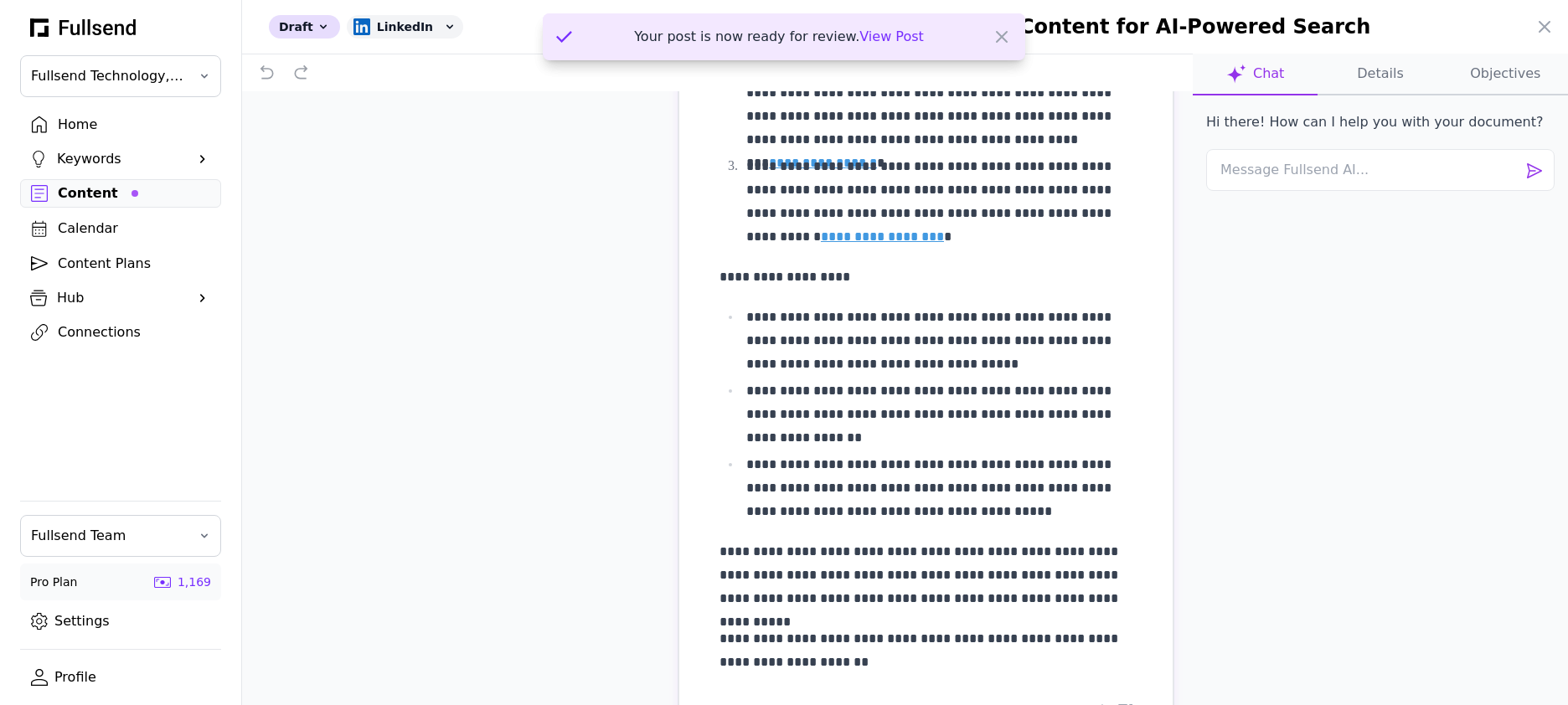
scroll to position [443, 0]
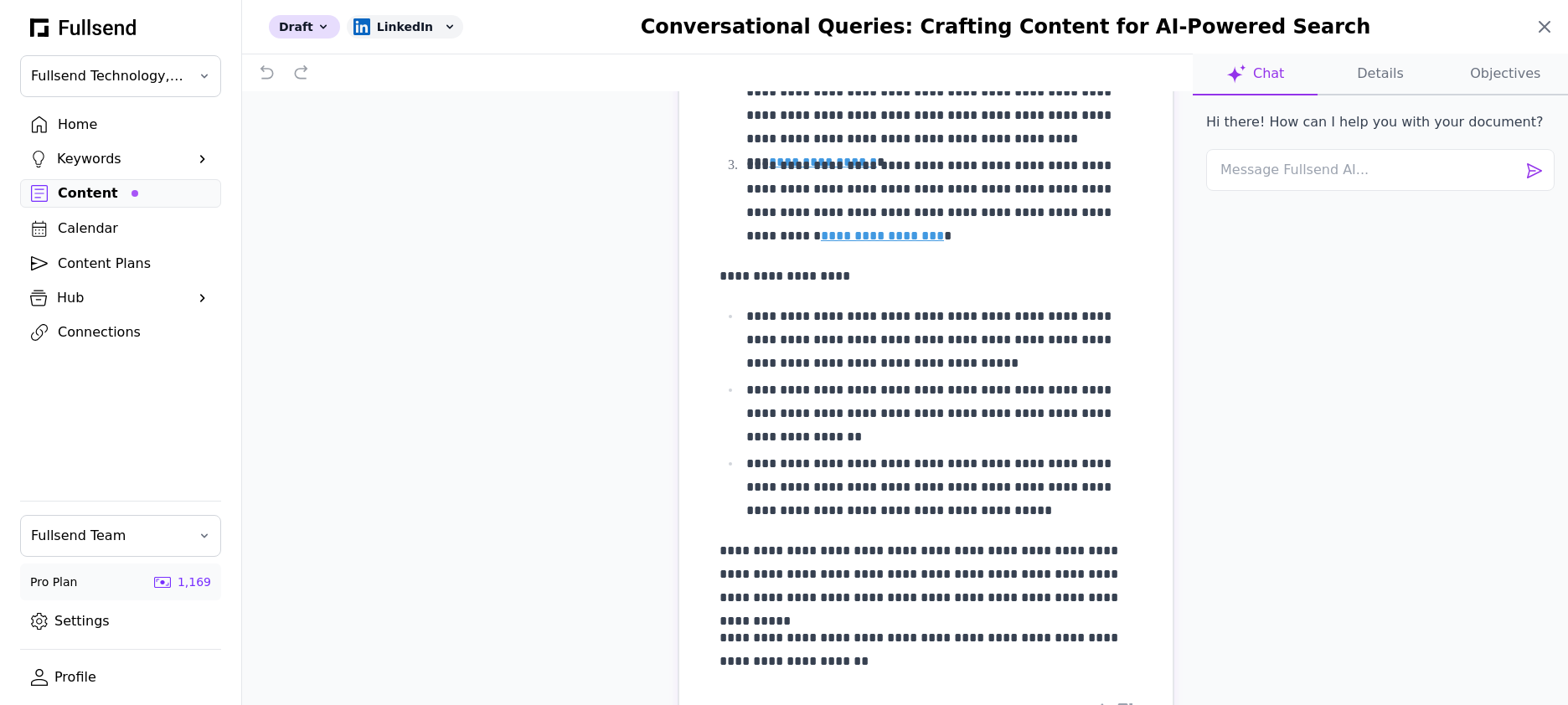
click at [1255, 27] on icon at bounding box center [1544, 27] width 10 height 10
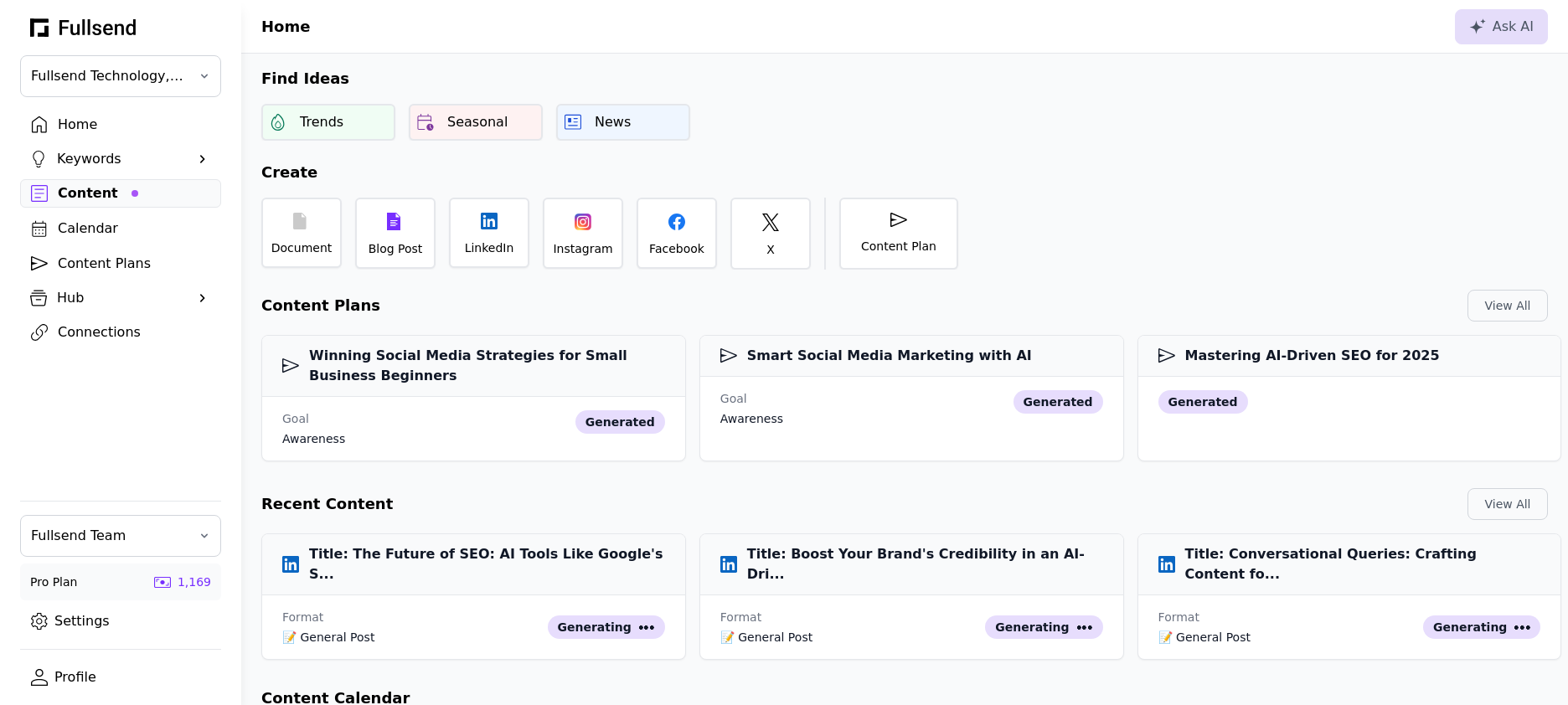
click at [76, 185] on div "Content" at bounding box center [134, 194] width 152 height 20
click at [108, 201] on div "Content" at bounding box center [134, 194] width 152 height 20
click at [94, 126] on div "Home" at bounding box center [134, 124] width 152 height 20
click at [84, 197] on div "Content" at bounding box center [134, 194] width 152 height 20
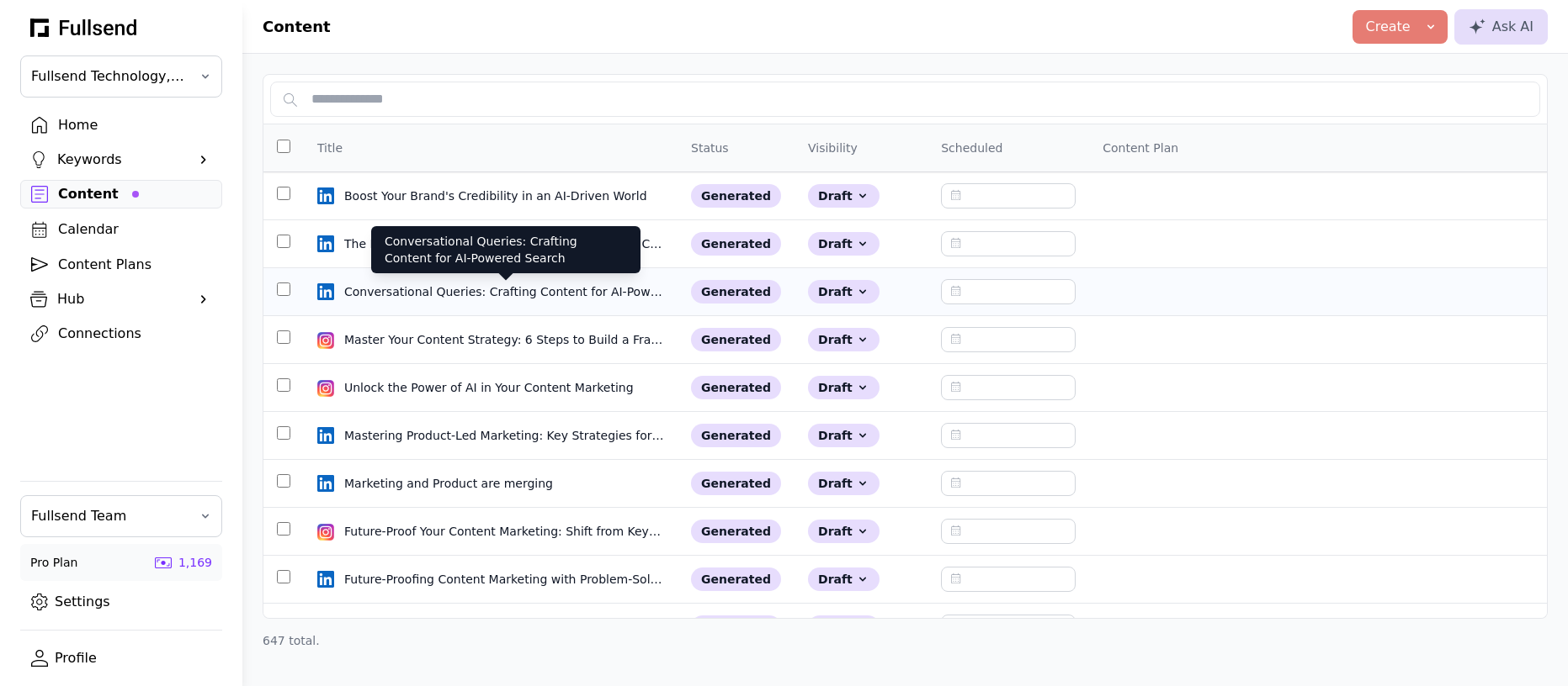
click at [441, 292] on div "Conversational Queries: Crafting Content for AI-Powered Search" at bounding box center [506, 292] width 323 height 17
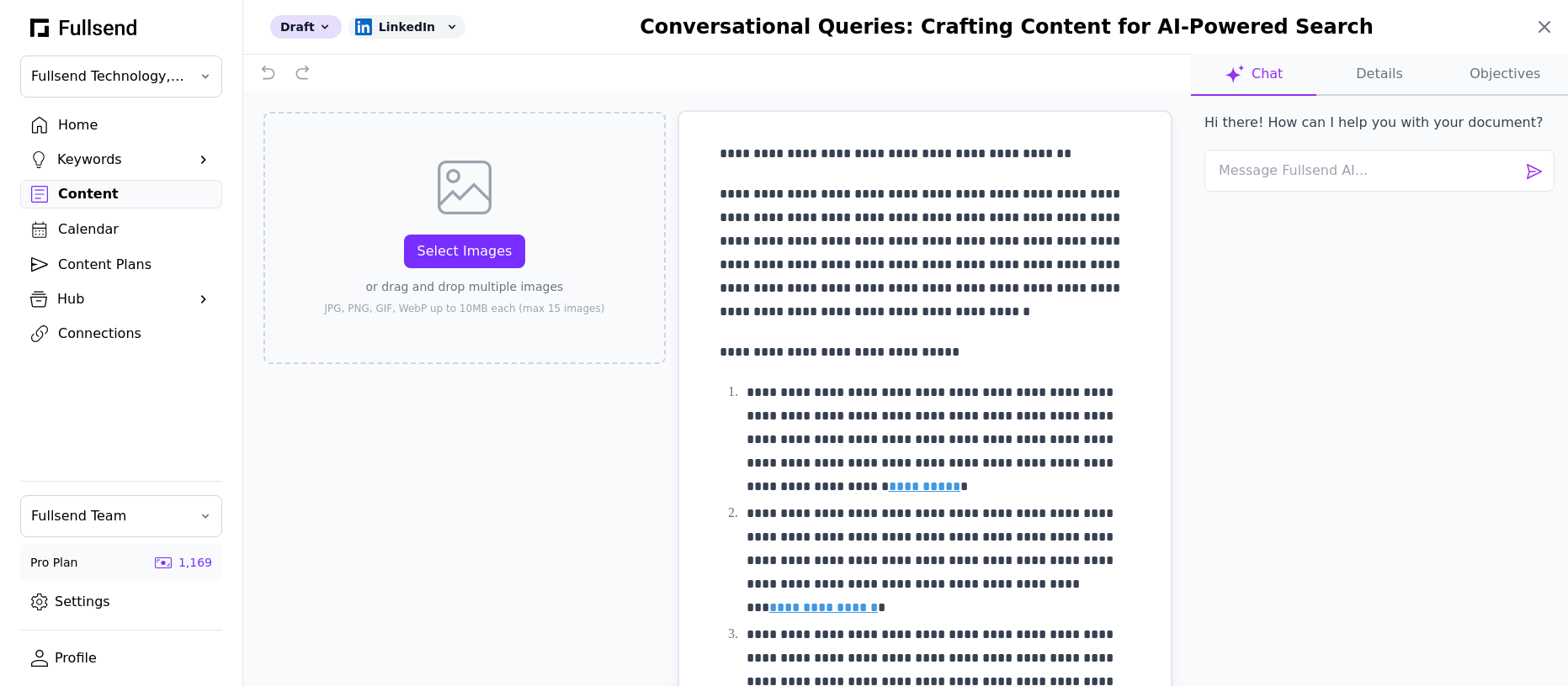
click at [1542, 24] on icon at bounding box center [1544, 27] width 10 height 10
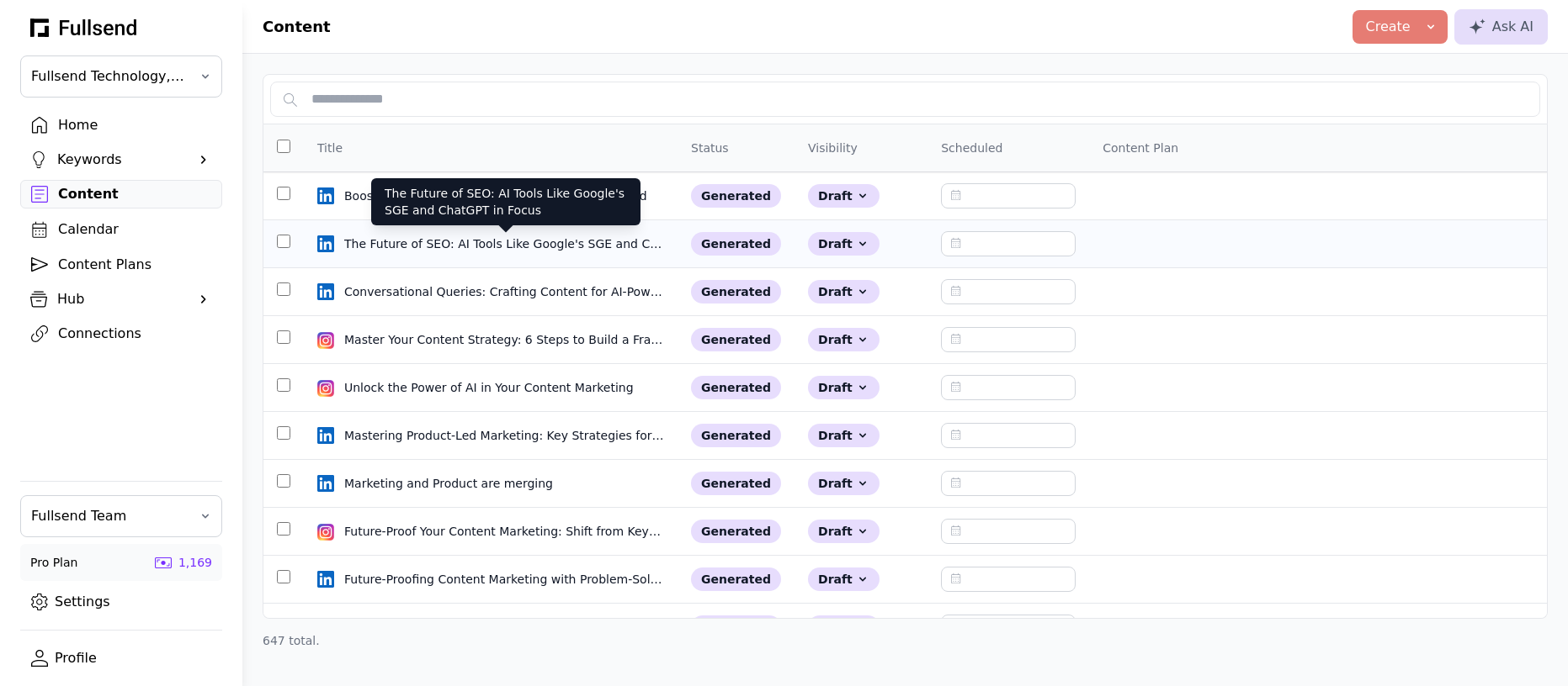
click at [511, 244] on div "The Future of SEO: AI Tools Like Google's SGE and ChatGPT in Focus" at bounding box center [506, 243] width 323 height 17
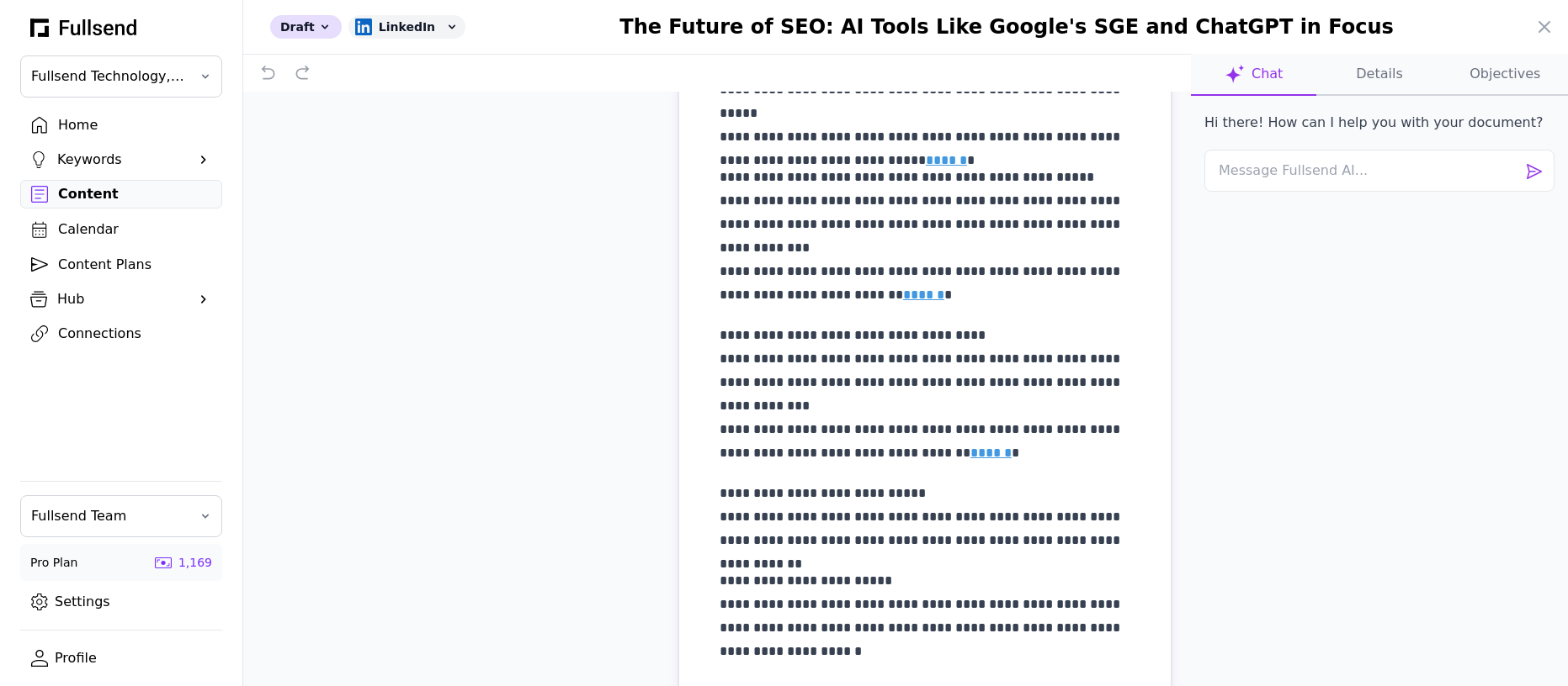
scroll to position [622, 0]
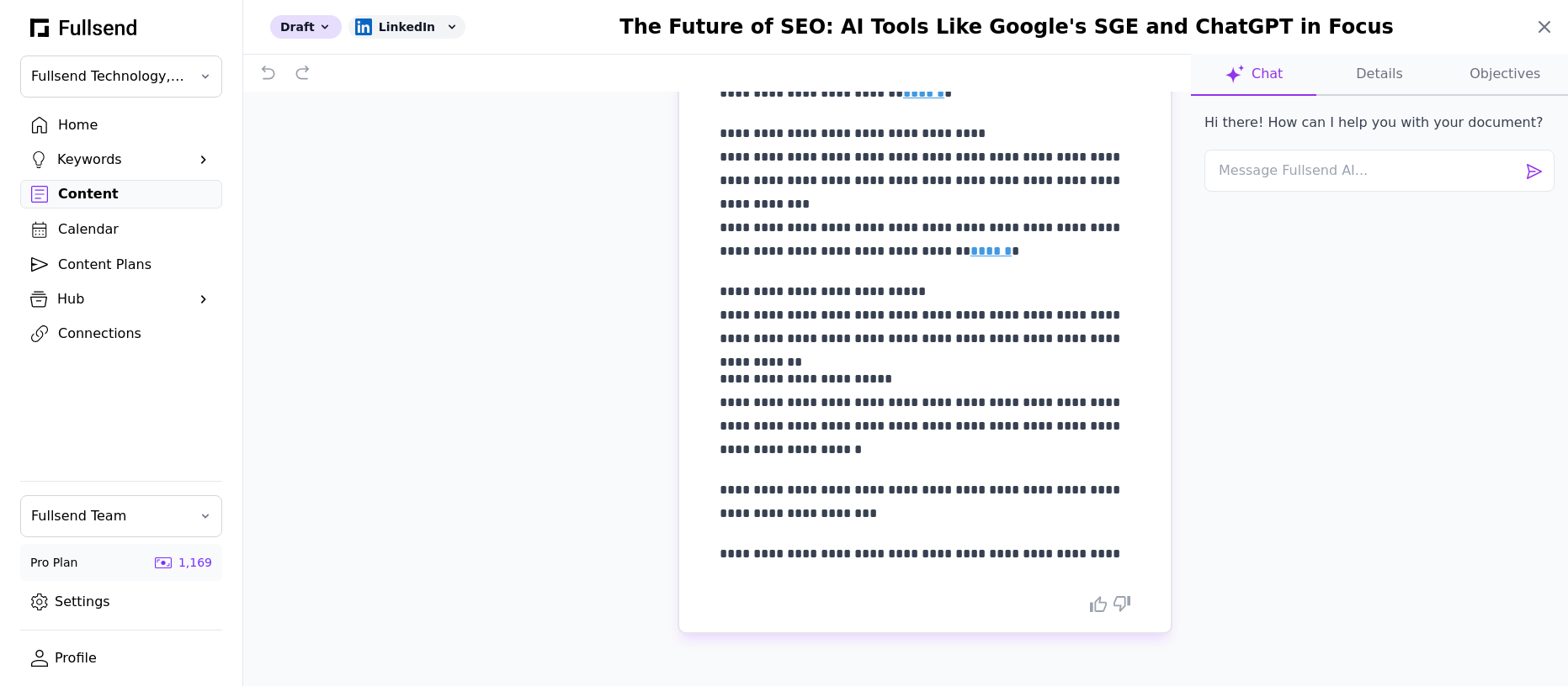
click at [1546, 23] on icon at bounding box center [1544, 27] width 10 height 10
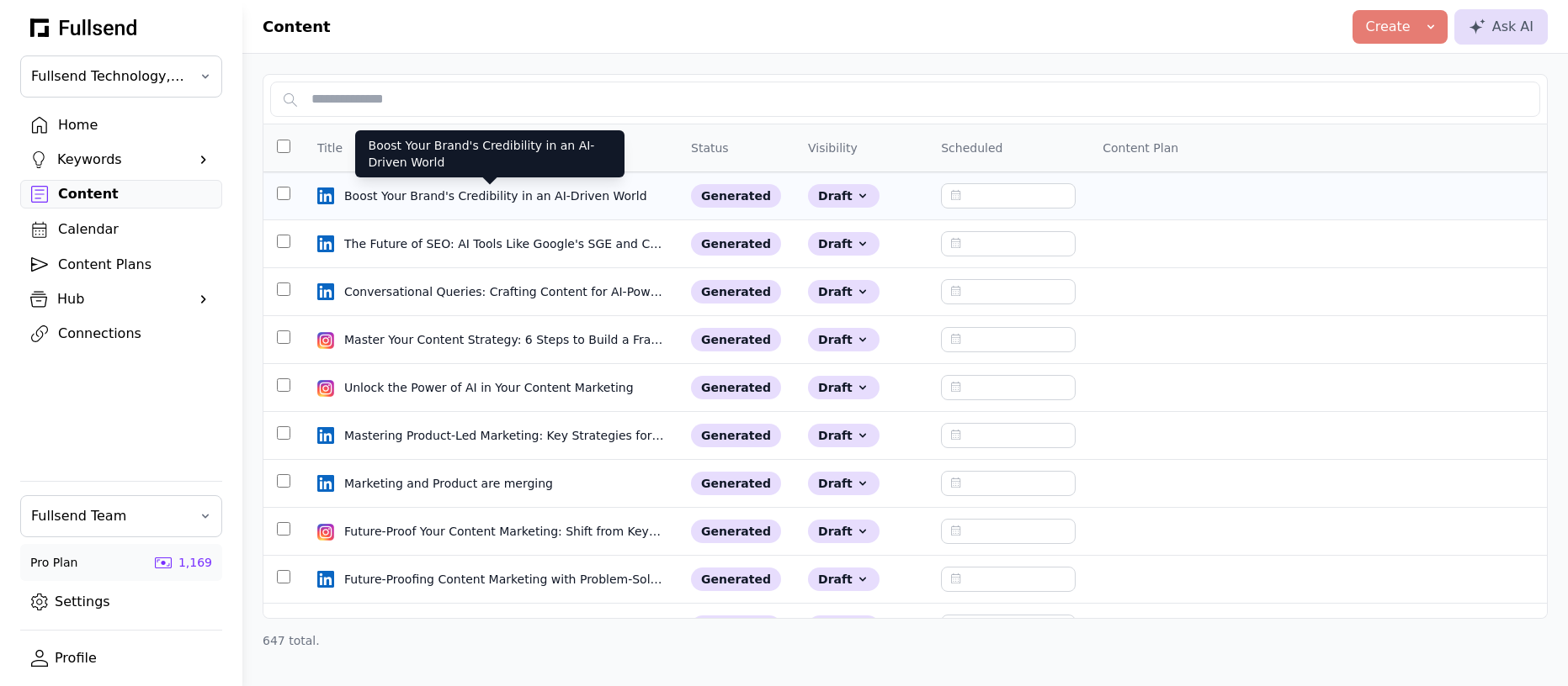
click at [413, 197] on div "Boost Your Brand's Credibility in an AI-Driven World" at bounding box center [497, 196] width 307 height 17
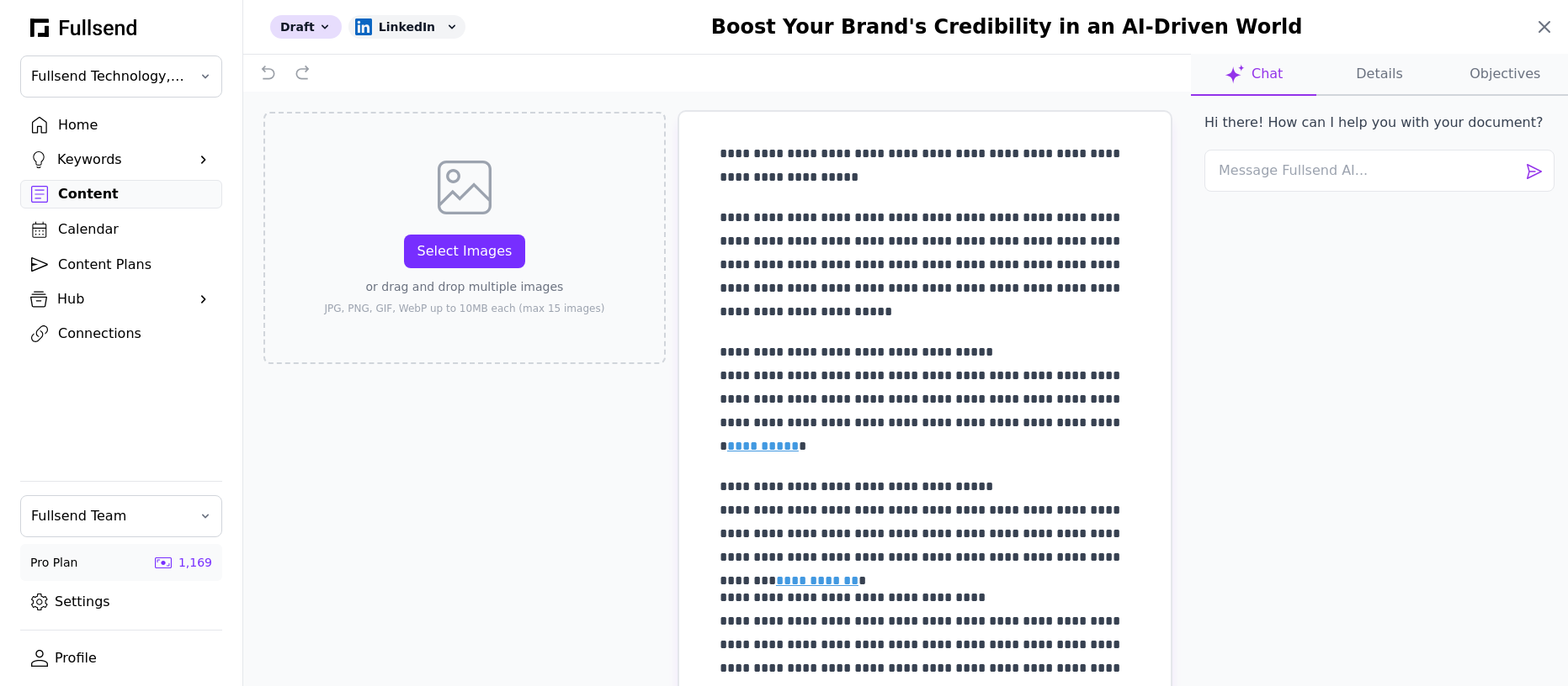
click at [1540, 27] on icon at bounding box center [1544, 27] width 20 height 20
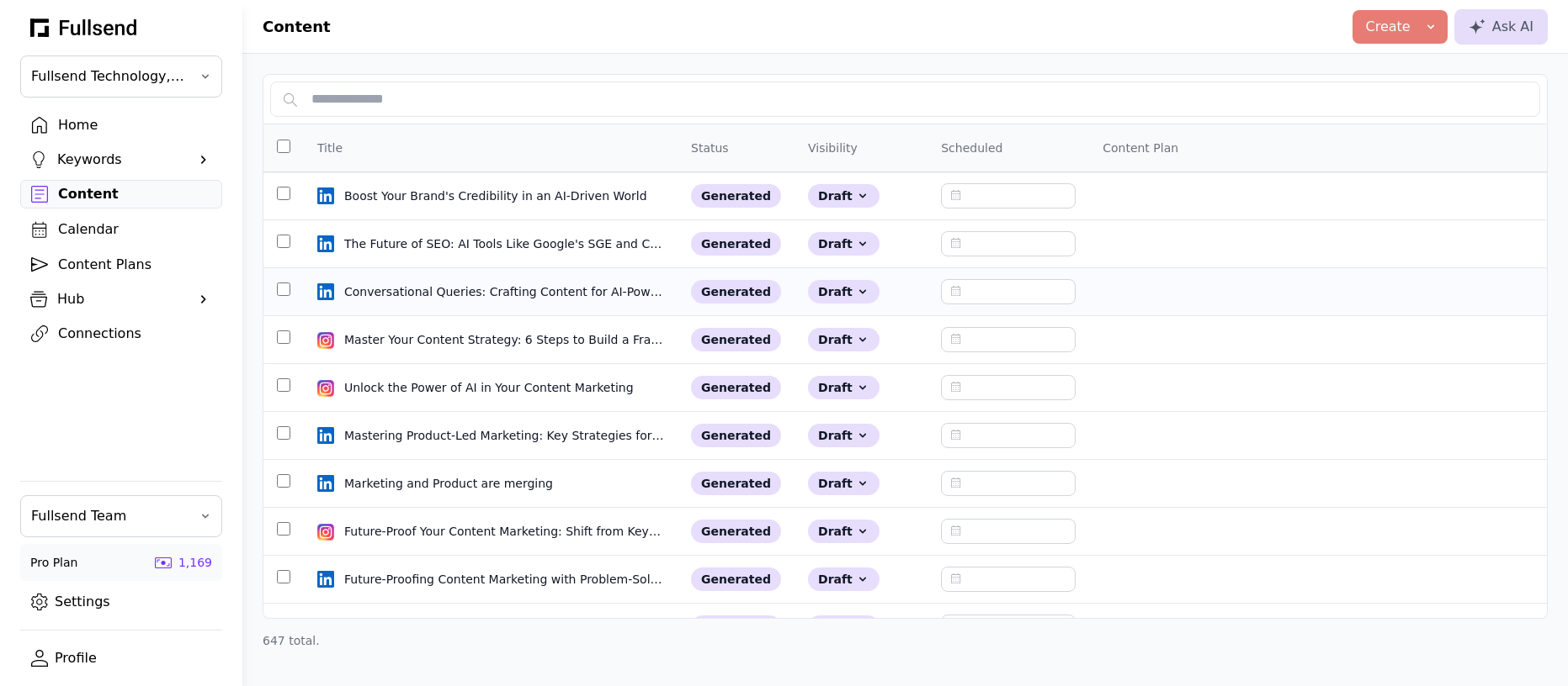
click at [280, 294] on td at bounding box center [283, 293] width 41 height 48
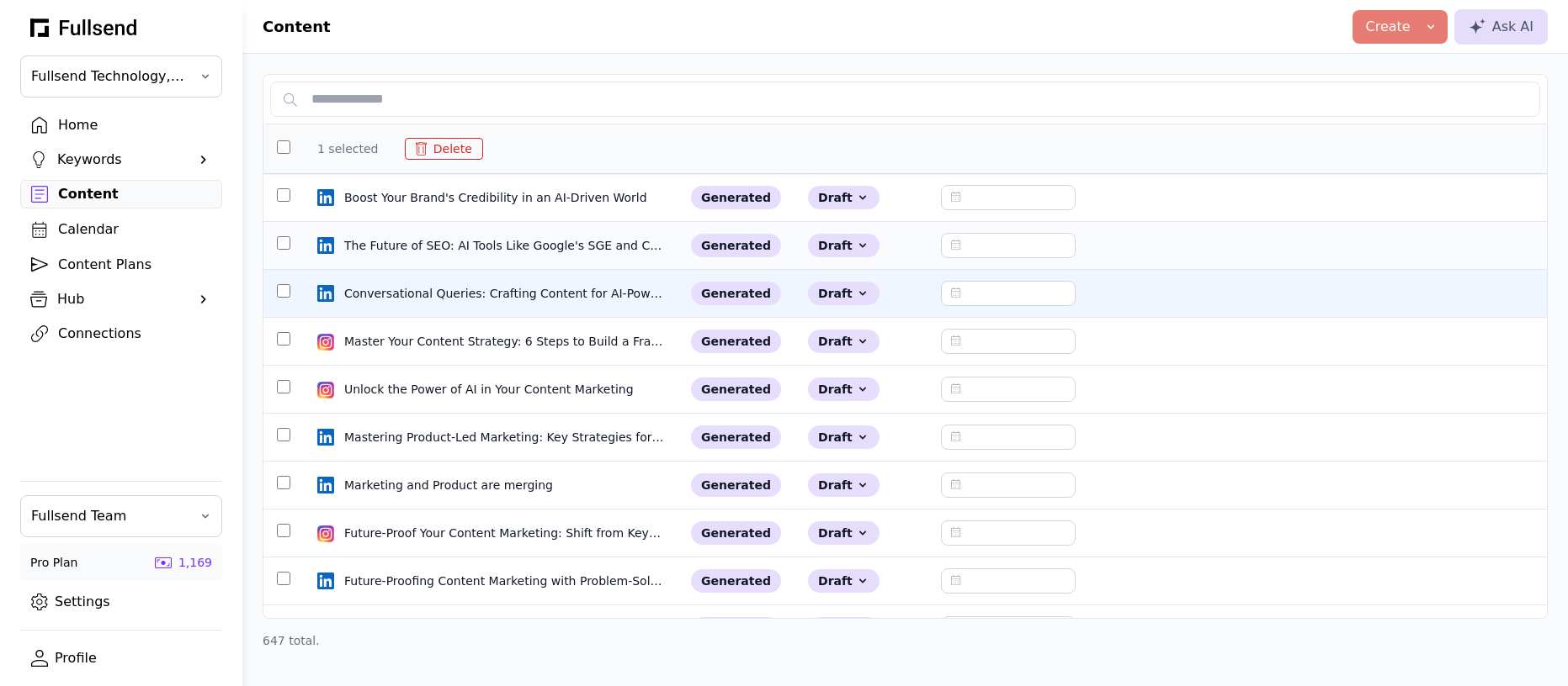
click at [283, 243] on td at bounding box center [283, 246] width 41 height 48
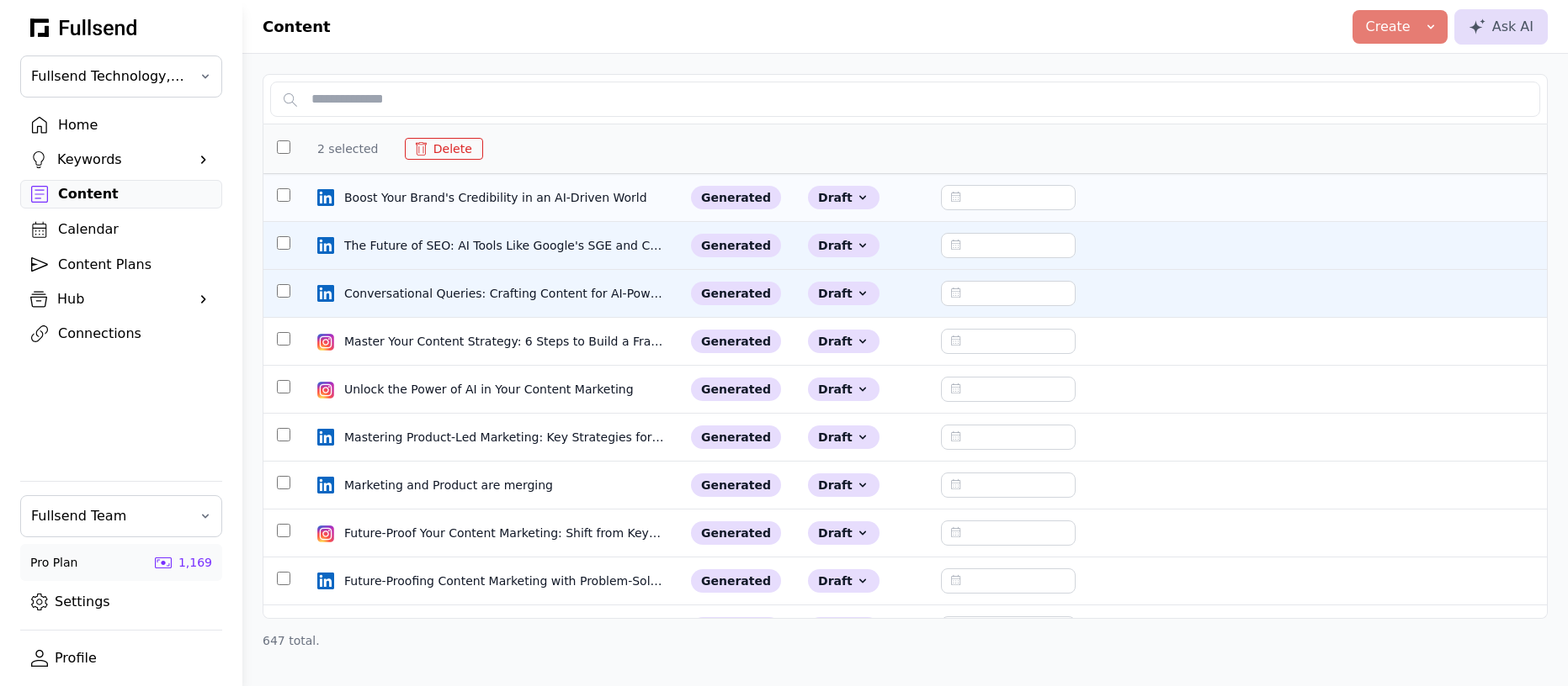
click at [285, 189] on td at bounding box center [283, 198] width 41 height 48
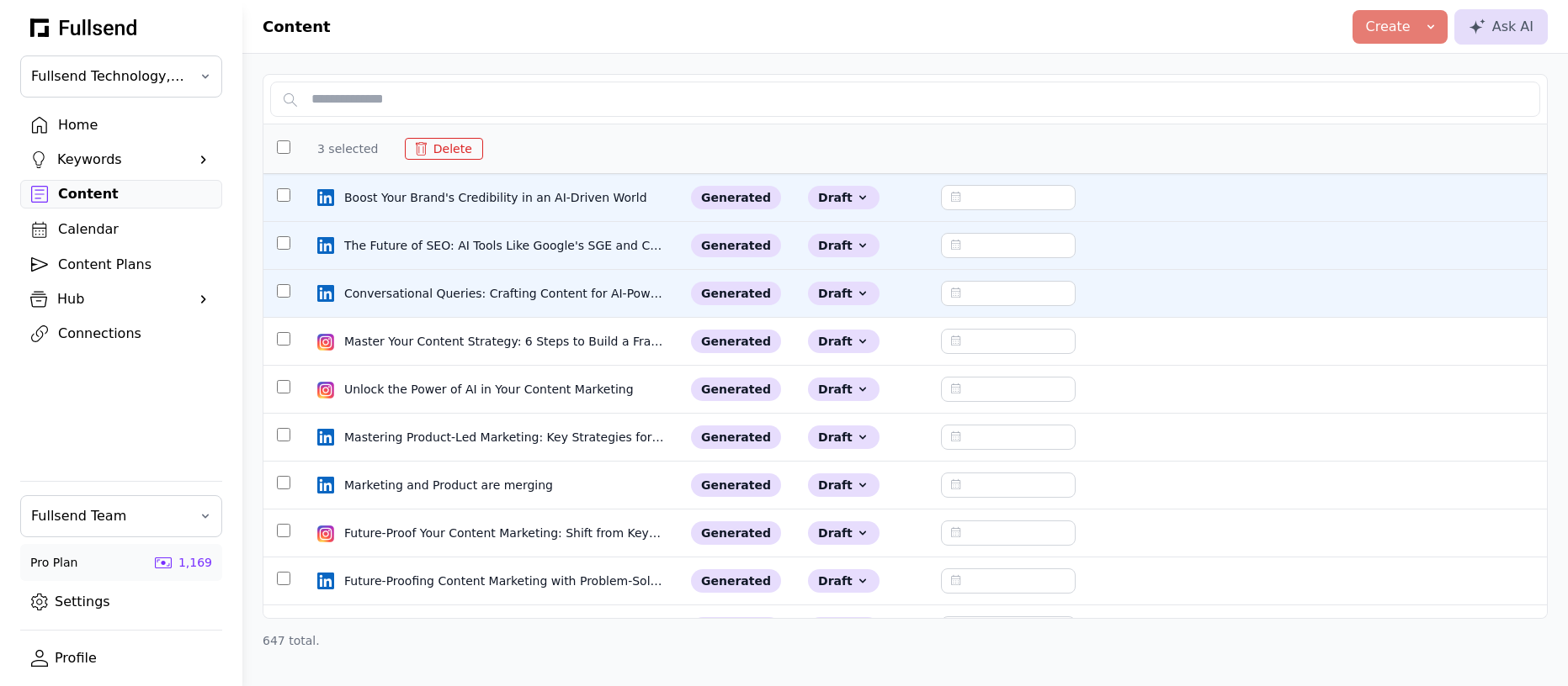
click at [433, 155] on button "Delete" at bounding box center [444, 149] width 78 height 22
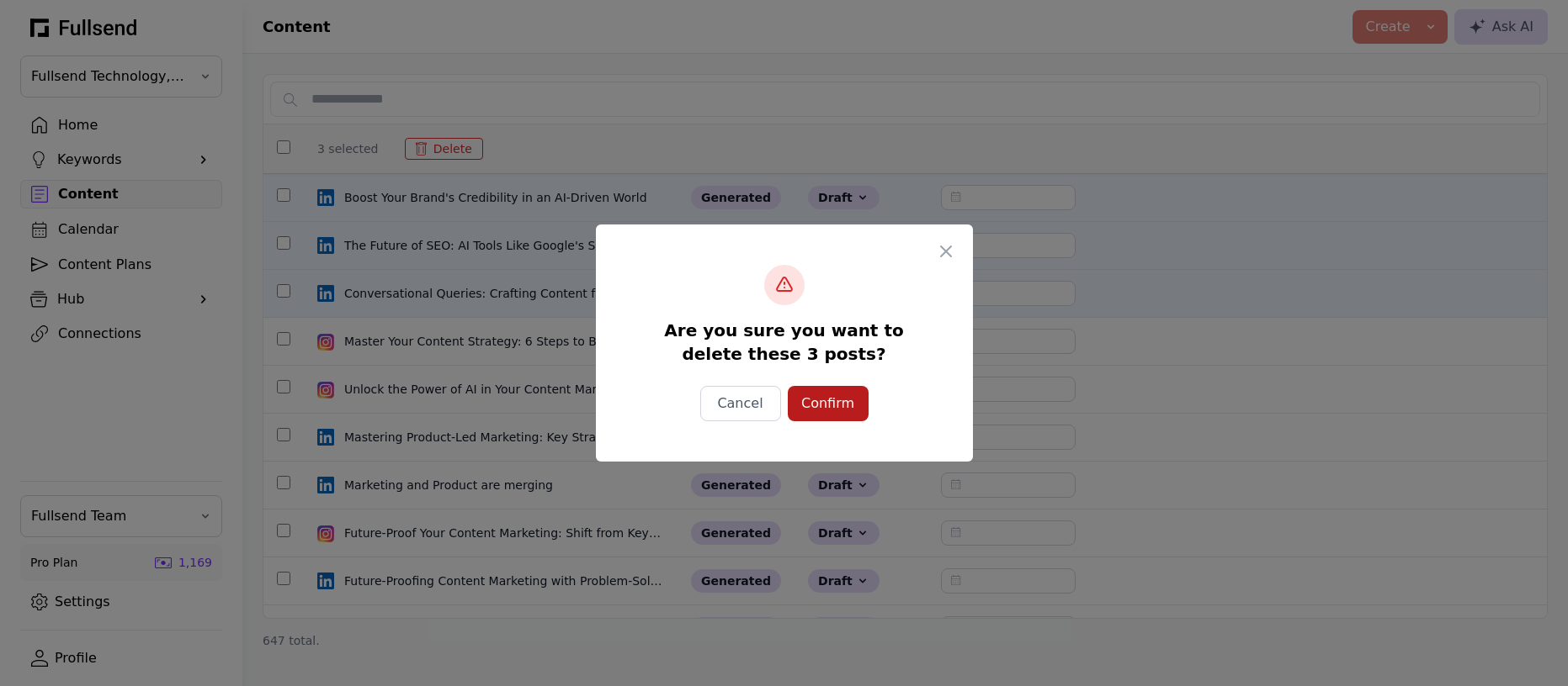
click at [821, 422] on div "Are you sure you want to delete these 3 posts? Cancel Confirm" at bounding box center [784, 343] width 336 height 197
click at [817, 406] on div "Confirm" at bounding box center [828, 404] width 54 height 20
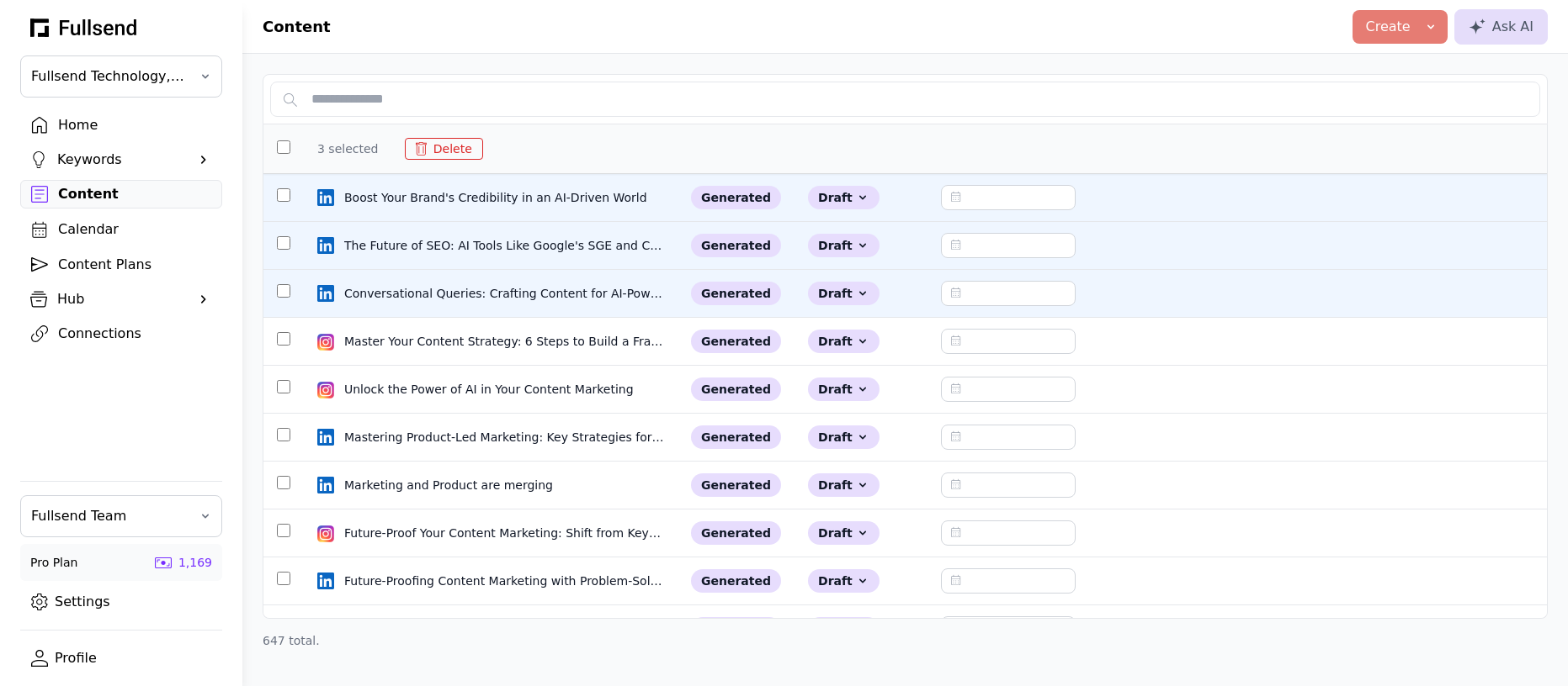
click at [104, 126] on div "Home" at bounding box center [134, 125] width 153 height 20
